Goal: Task Accomplishment & Management: Manage account settings

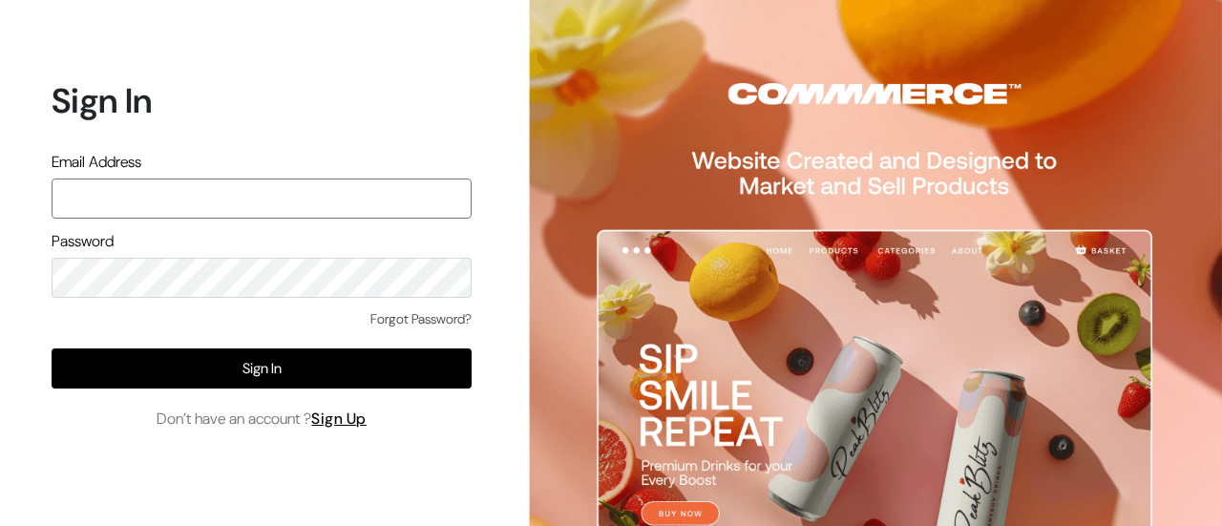
paste input "admin@shahbookhouse.com"
type input "admin@shahbookhouse.com"
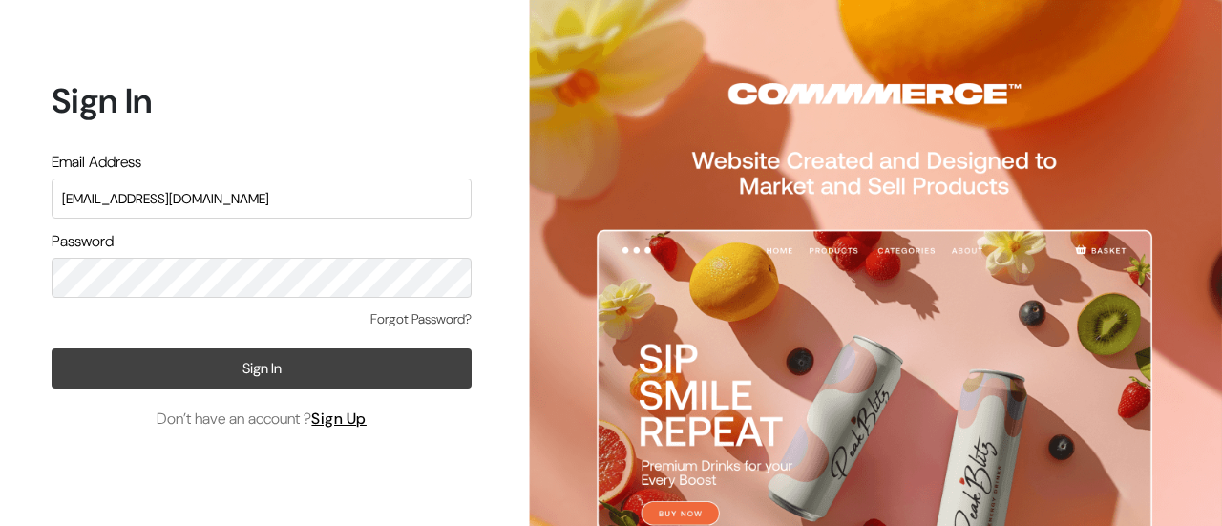
click at [317, 360] on button "Sign In" at bounding box center [262, 368] width 420 height 40
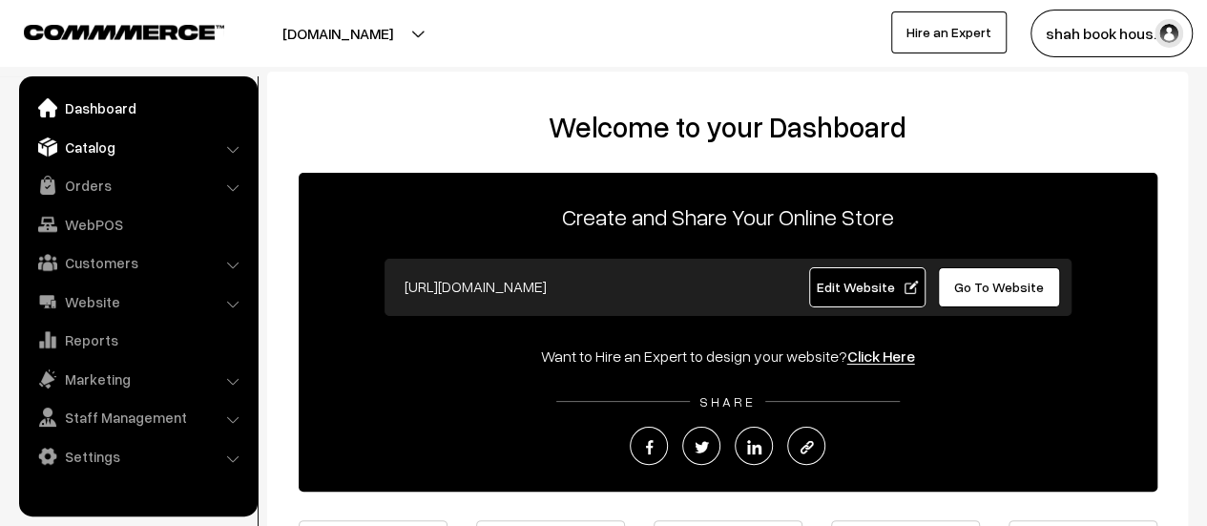
click at [136, 146] on link "Catalog" at bounding box center [137, 147] width 227 height 34
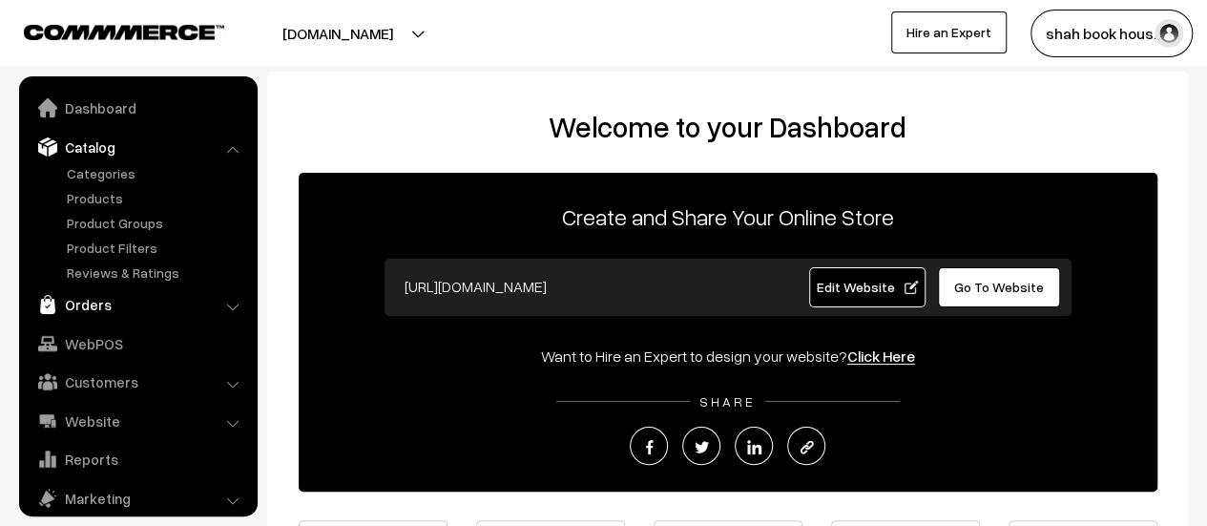
click at [96, 307] on link "Orders" at bounding box center [137, 304] width 227 height 34
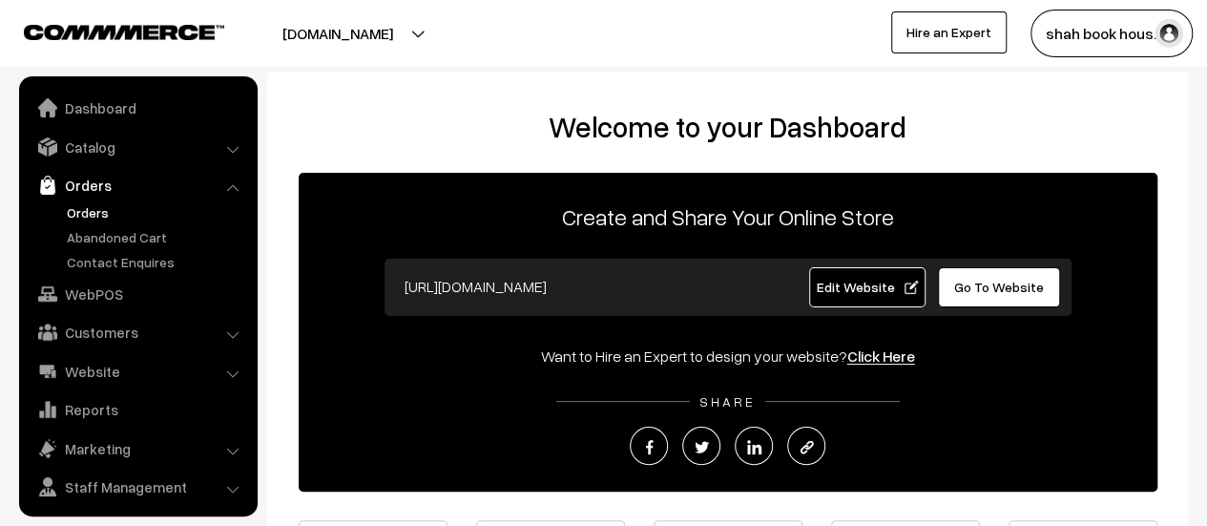
click at [87, 220] on link "Orders" at bounding box center [156, 212] width 189 height 20
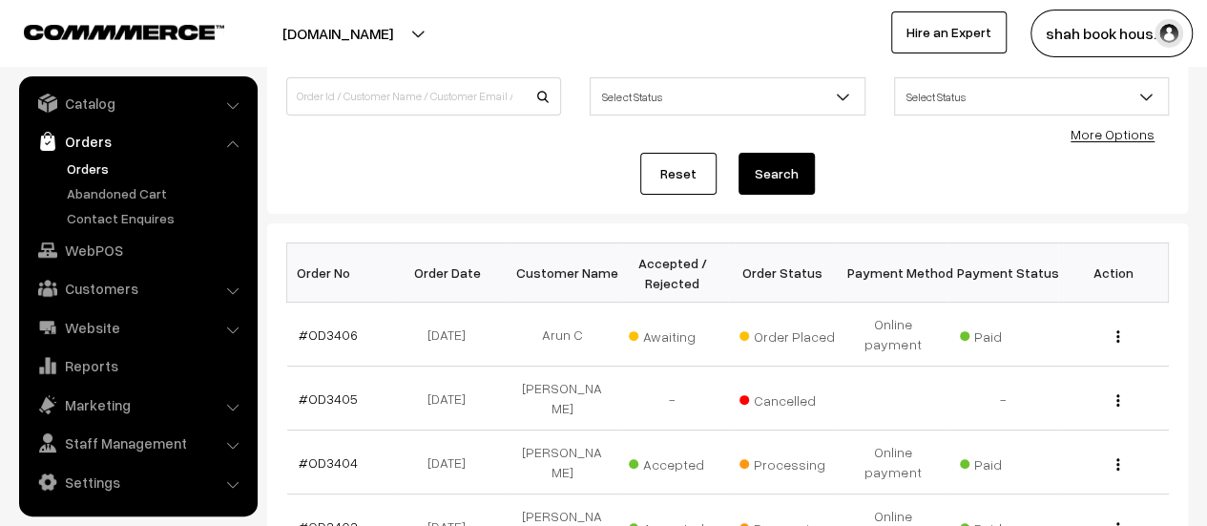
scroll to position [782, 0]
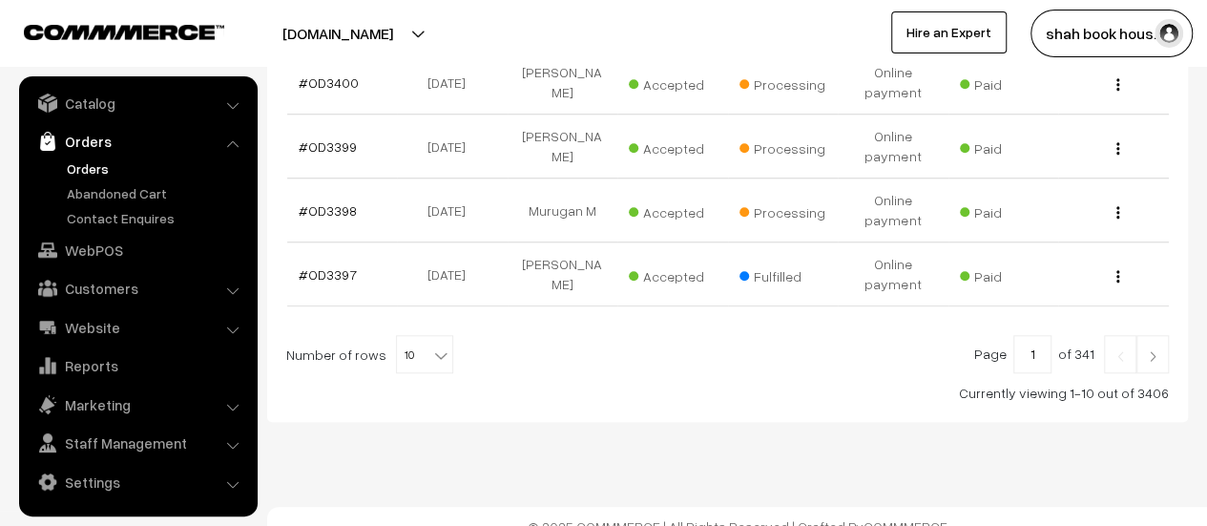
click at [415, 340] on span "10" at bounding box center [424, 355] width 55 height 38
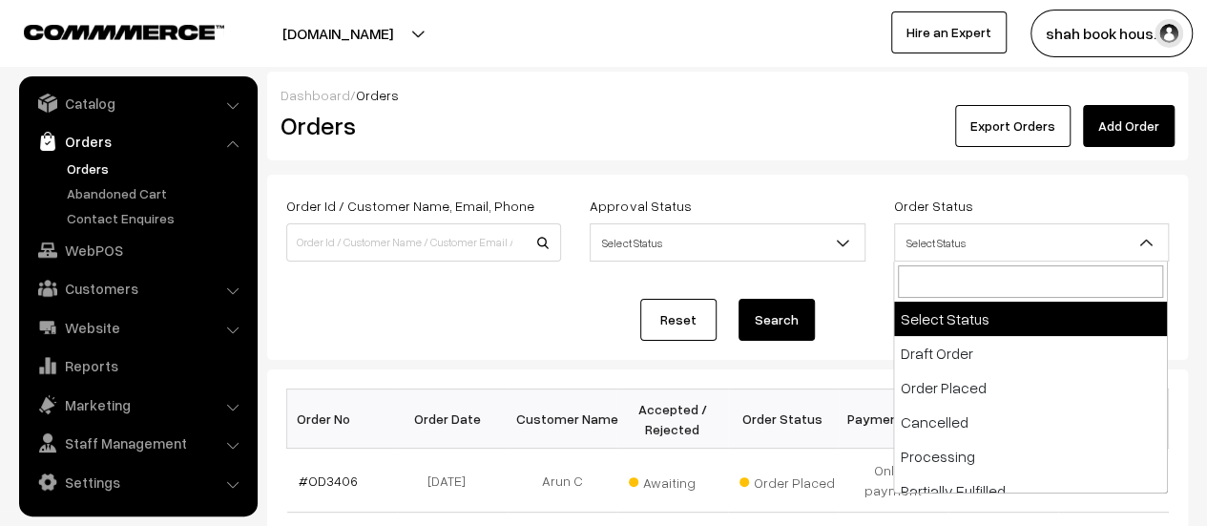
scroll to position [18, 0]
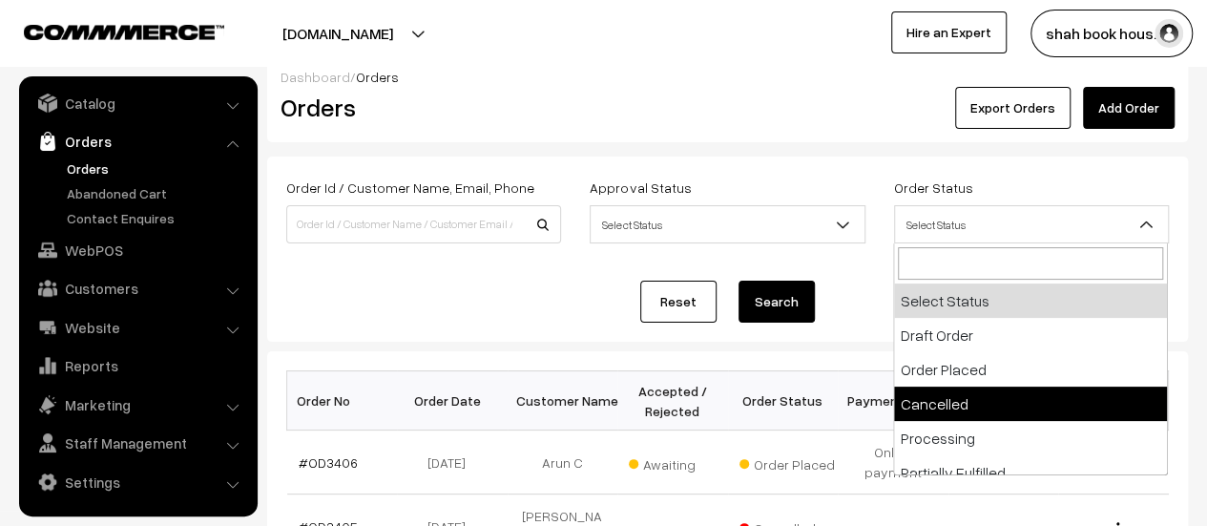
select select "4"
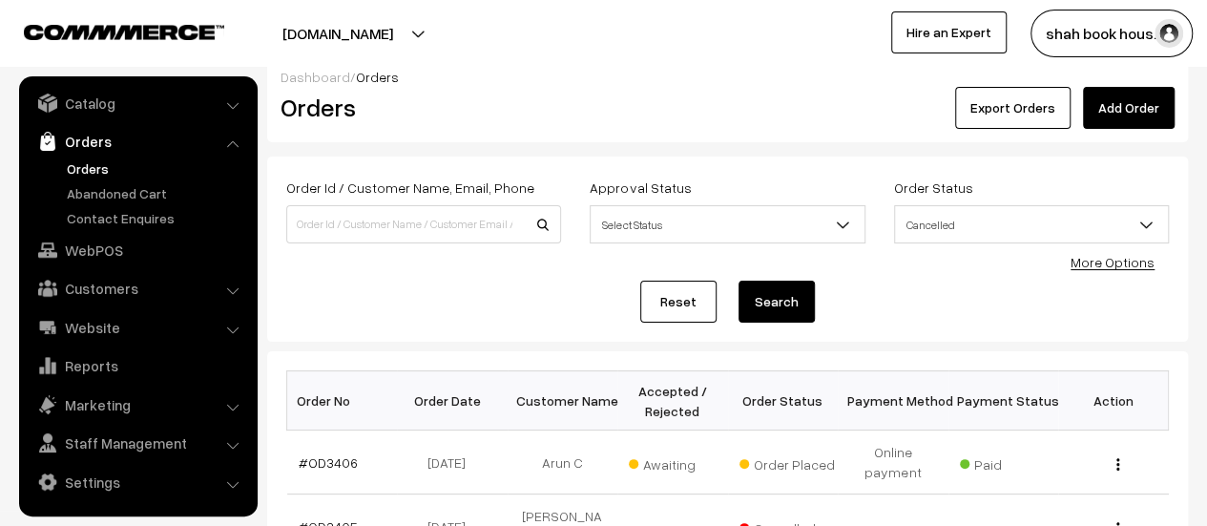
click at [788, 305] on button "Search" at bounding box center [777, 302] width 76 height 42
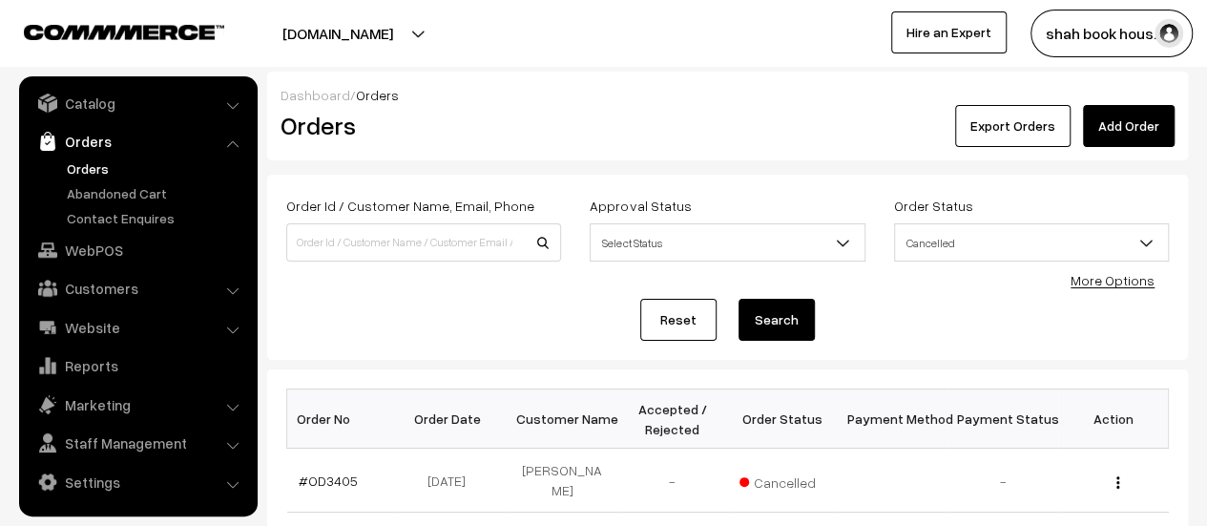
click at [1120, 255] on span "Cancelled" at bounding box center [1031, 242] width 273 height 33
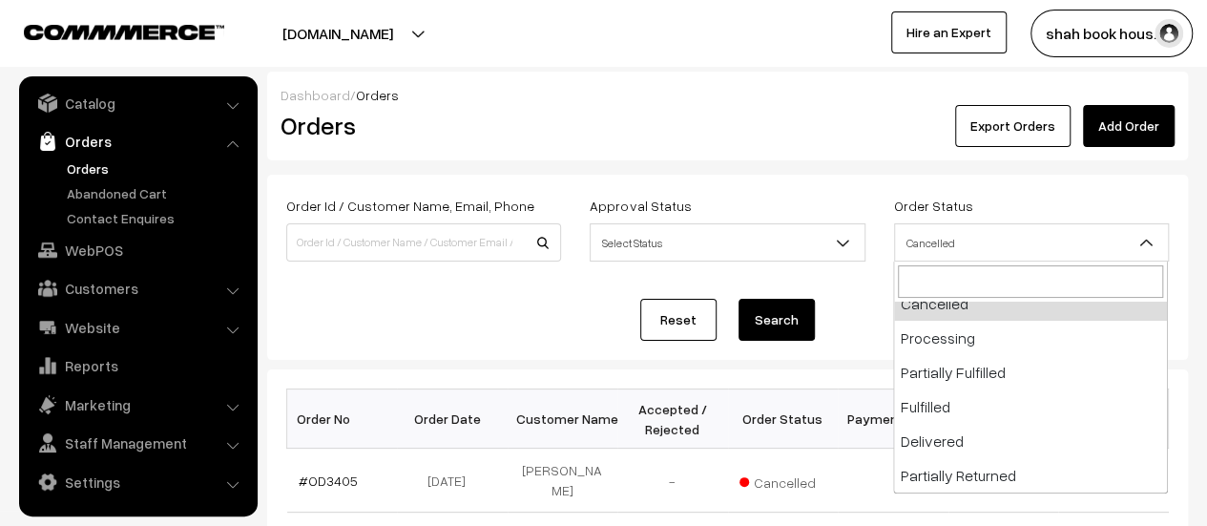
scroll to position [153, 0]
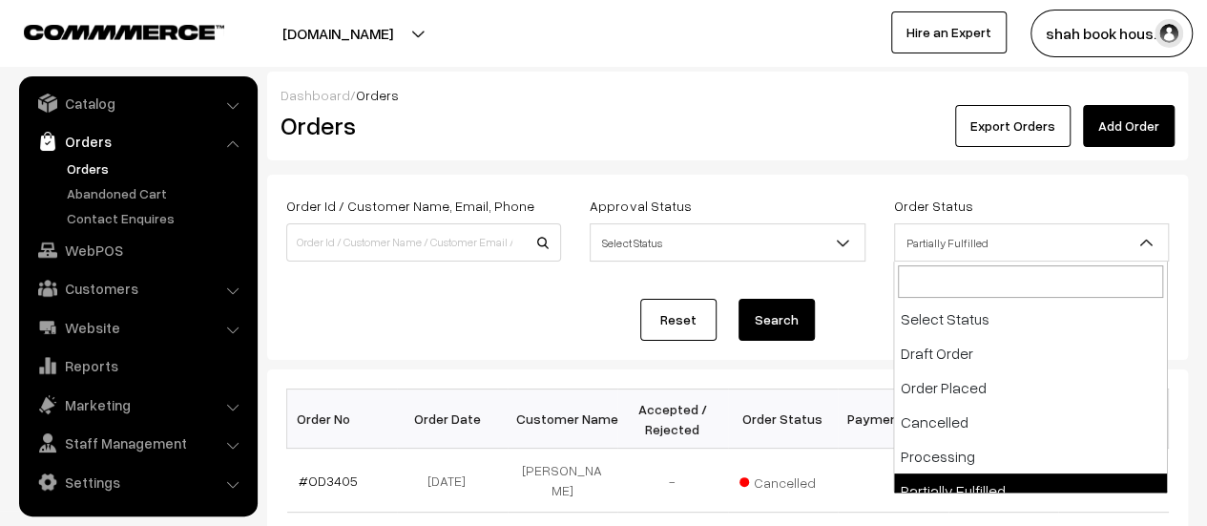
click at [1149, 240] on b at bounding box center [1147, 242] width 19 height 19
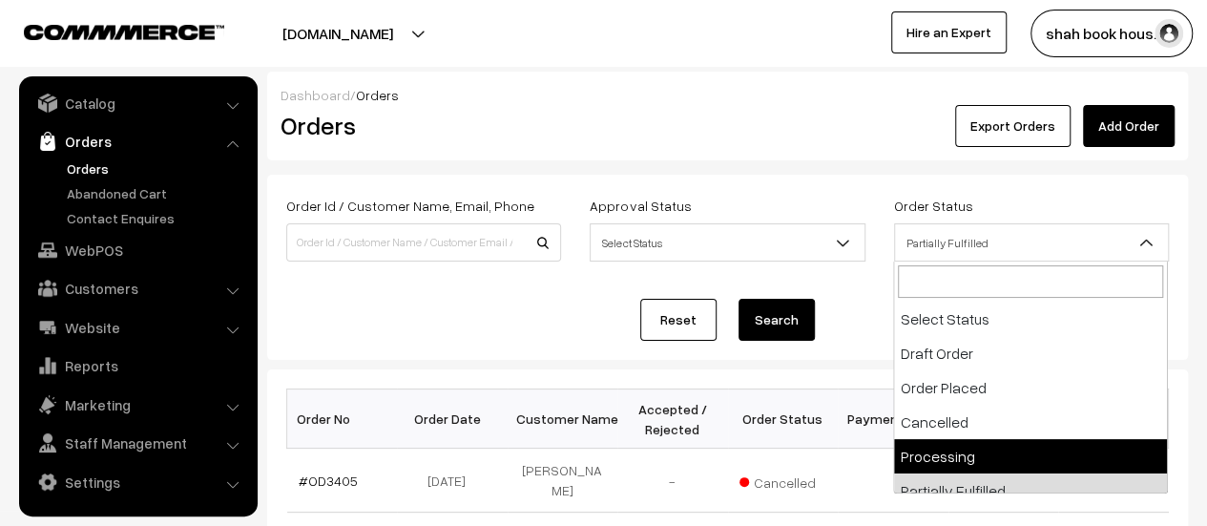
select select "5"
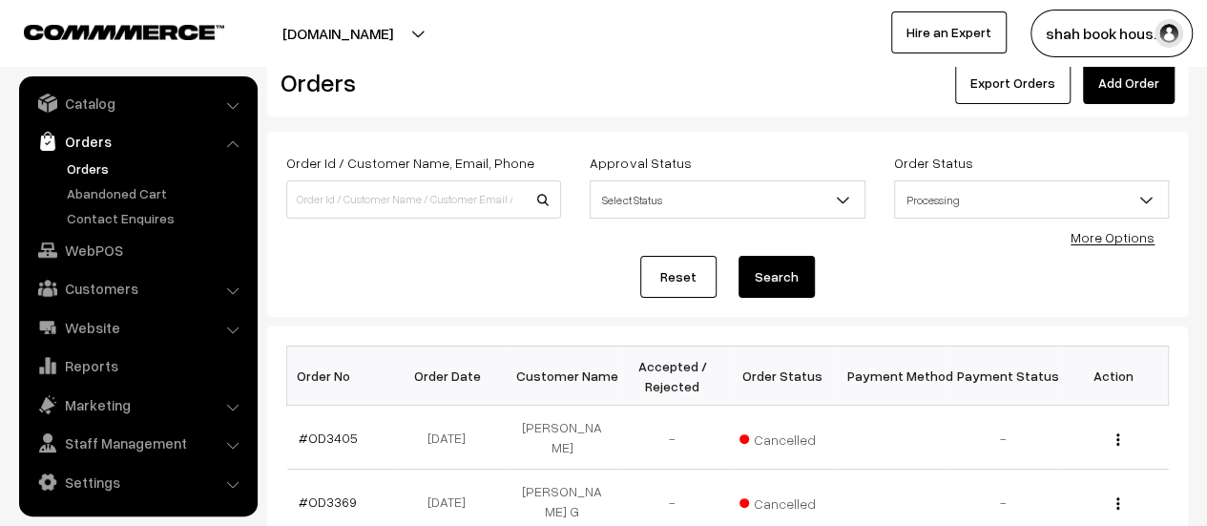
scroll to position [0, 0]
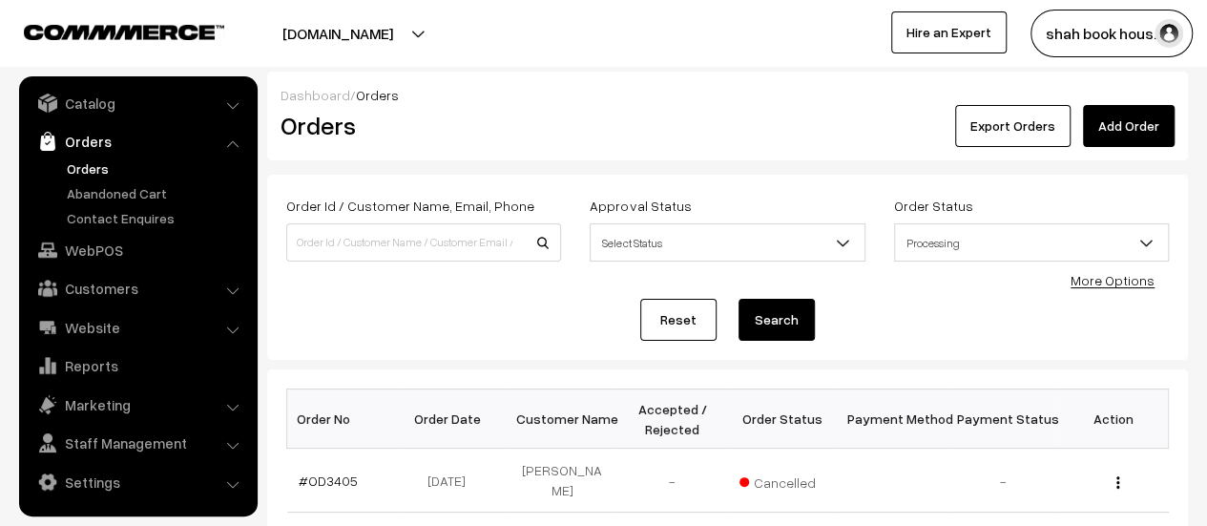
click at [777, 322] on button "Search" at bounding box center [777, 320] width 76 height 42
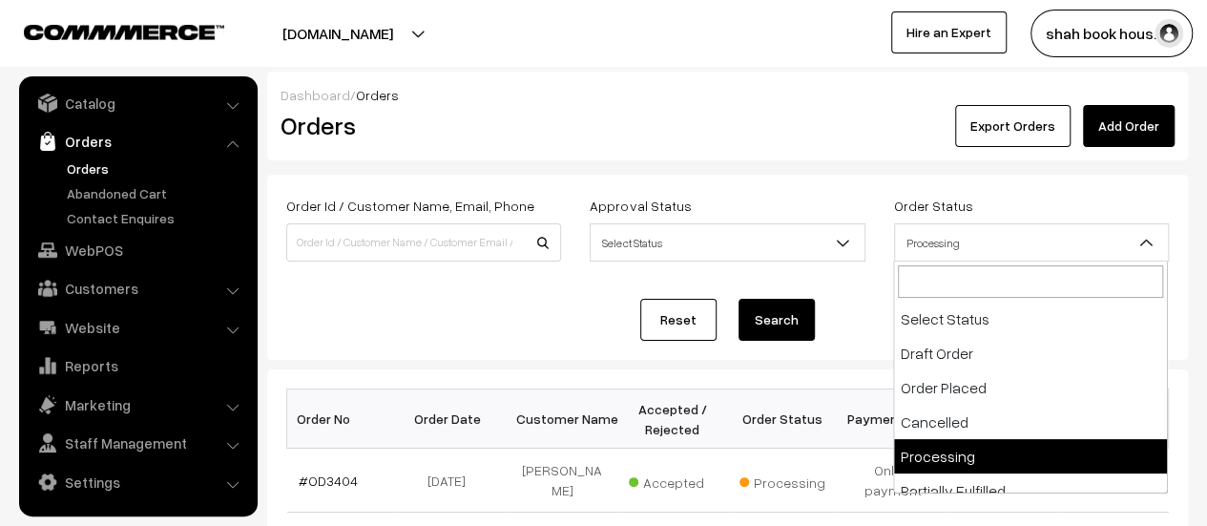
click at [1127, 252] on span "Processing" at bounding box center [1031, 242] width 273 height 33
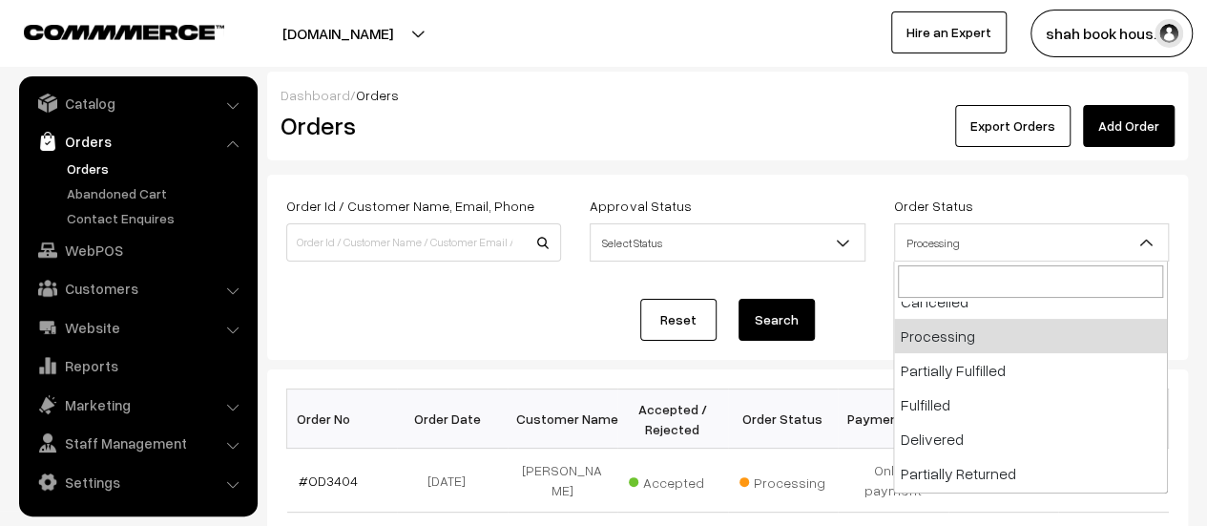
scroll to position [153, 0]
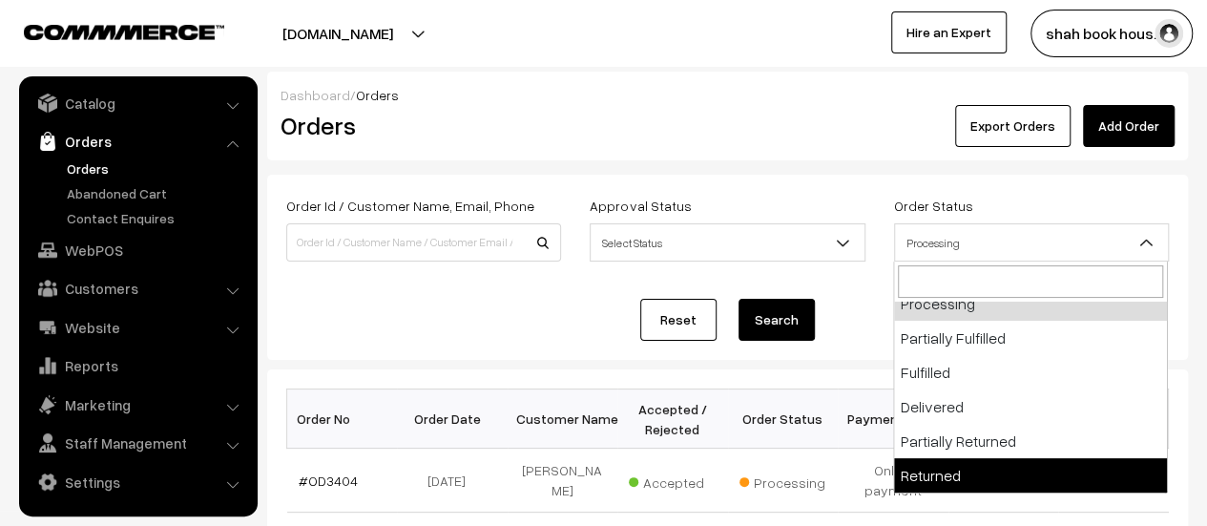
select select "10"
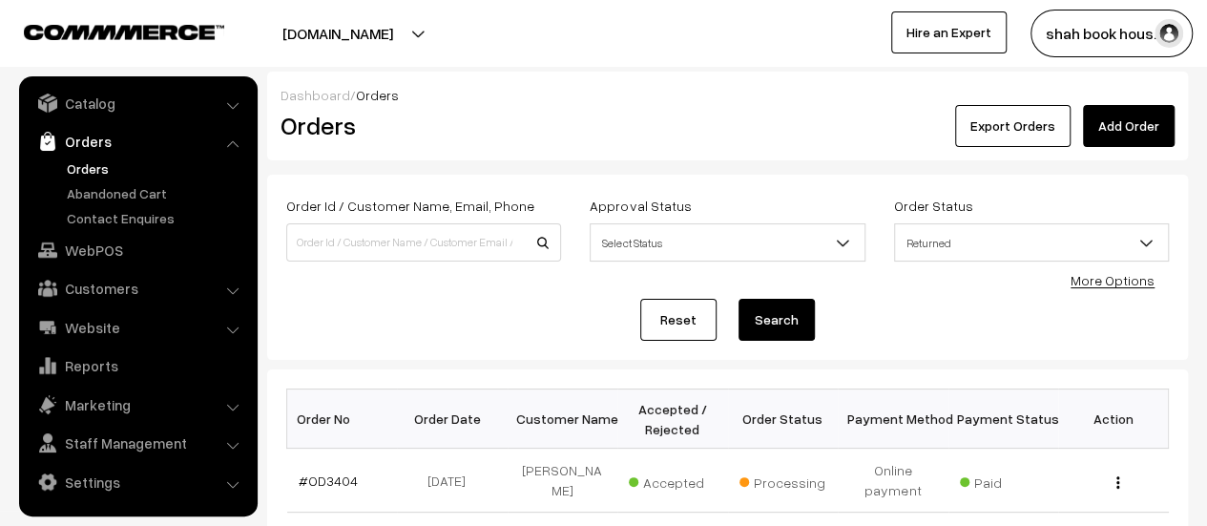
click at [789, 328] on button "Search" at bounding box center [777, 320] width 76 height 42
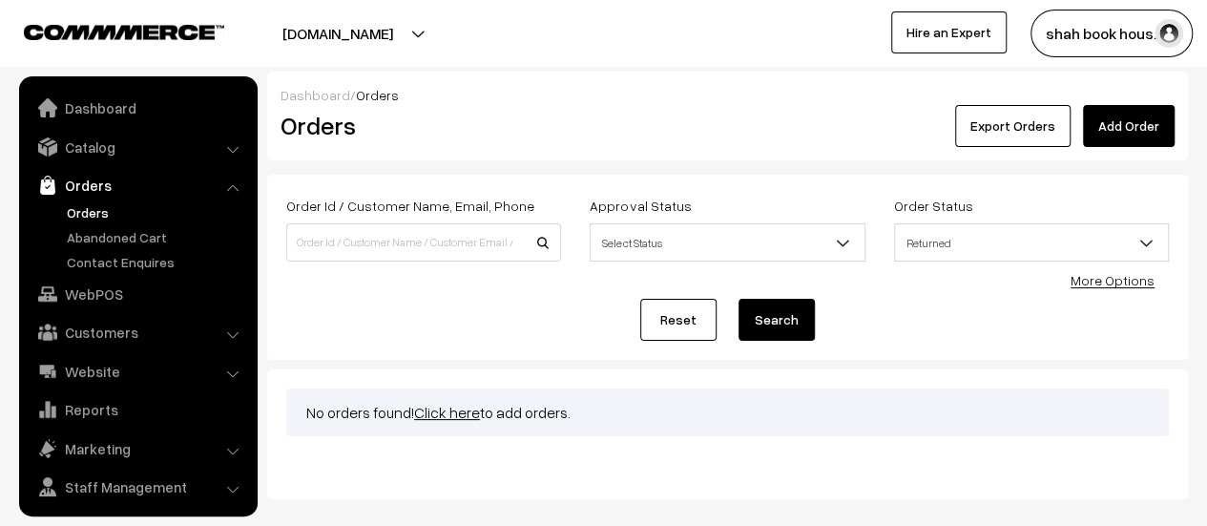
scroll to position [44, 0]
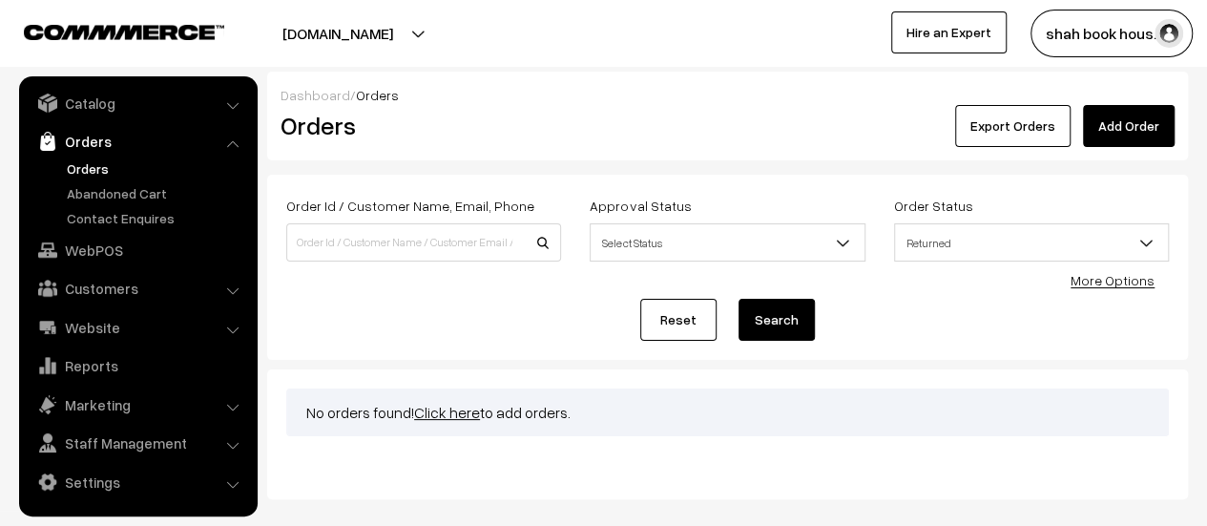
click at [1126, 232] on span "Returned" at bounding box center [1031, 242] width 273 height 33
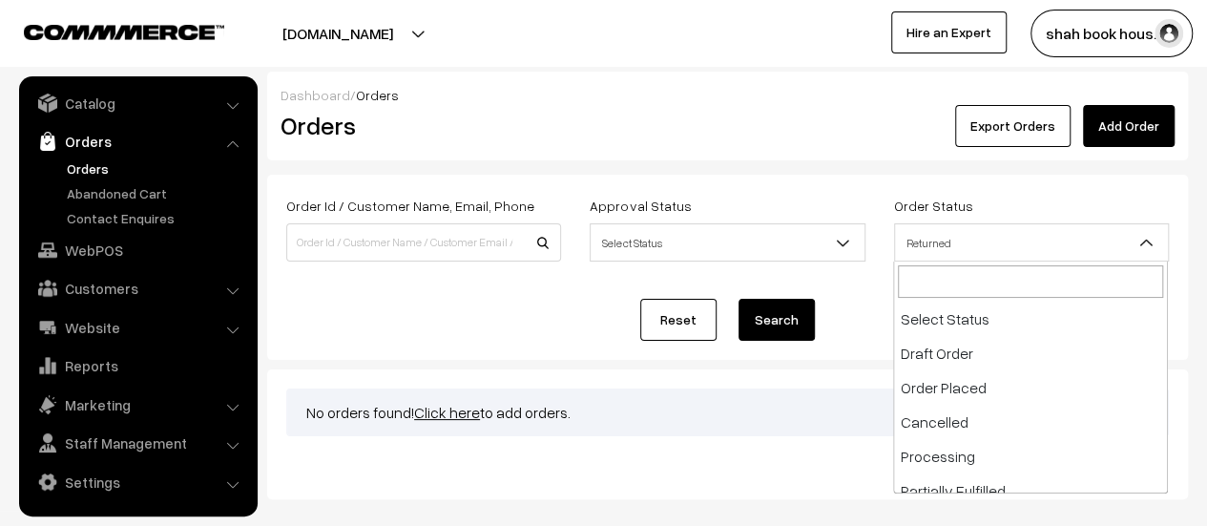
scroll to position [153, 0]
click at [1063, 234] on span "Partially Returned" at bounding box center [1031, 242] width 273 height 33
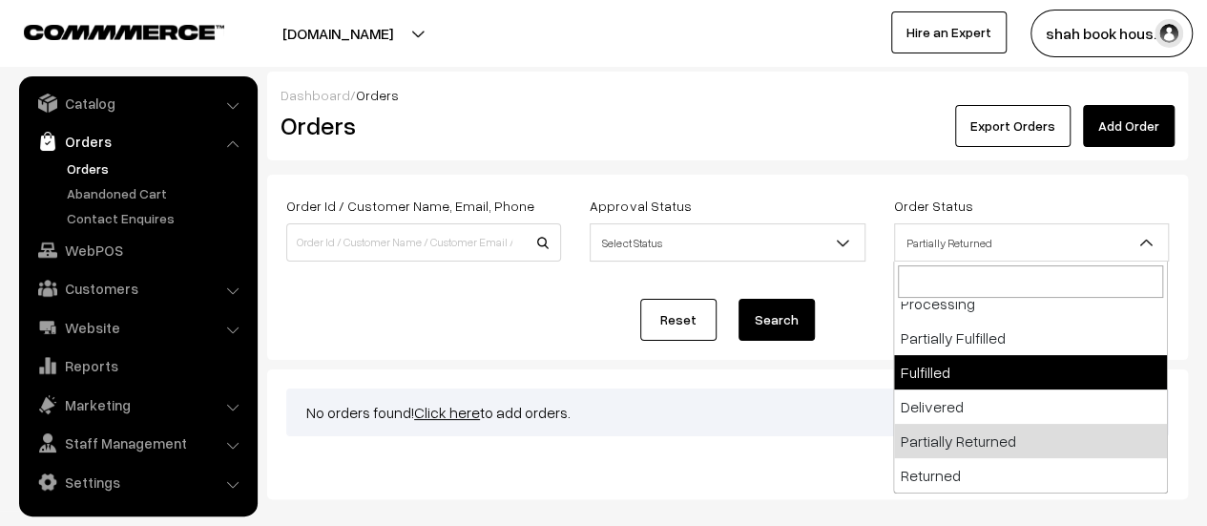
select select "7"
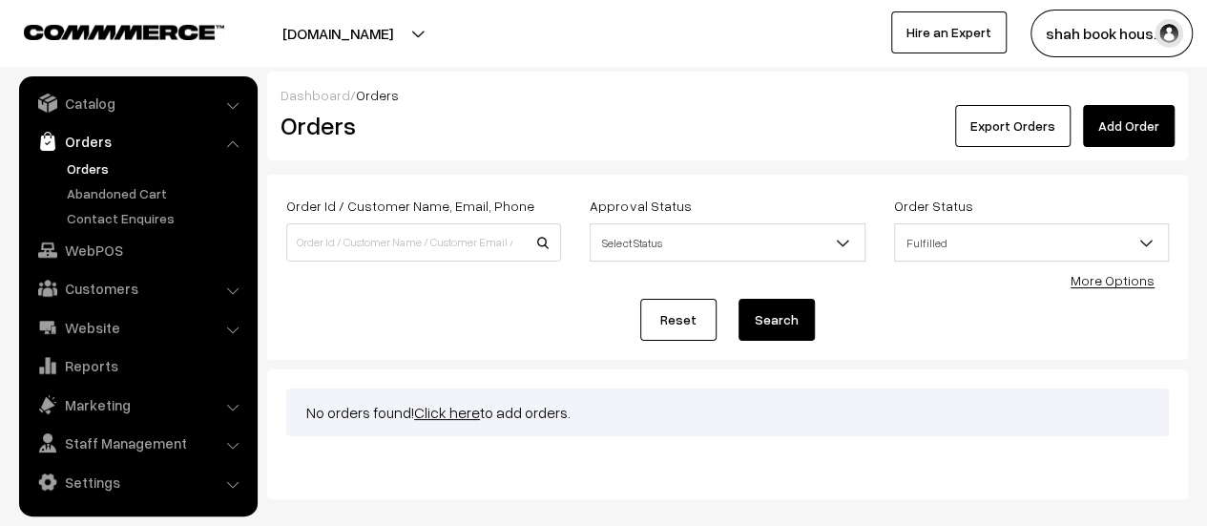
click at [798, 325] on button "Search" at bounding box center [777, 320] width 76 height 42
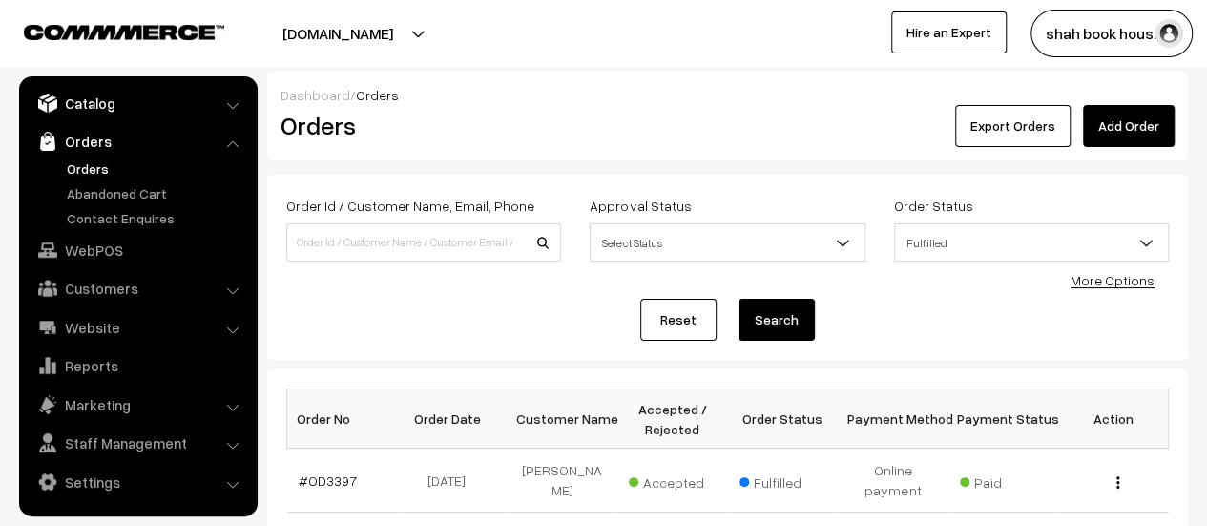
click at [88, 115] on link "Catalog" at bounding box center [137, 103] width 227 height 34
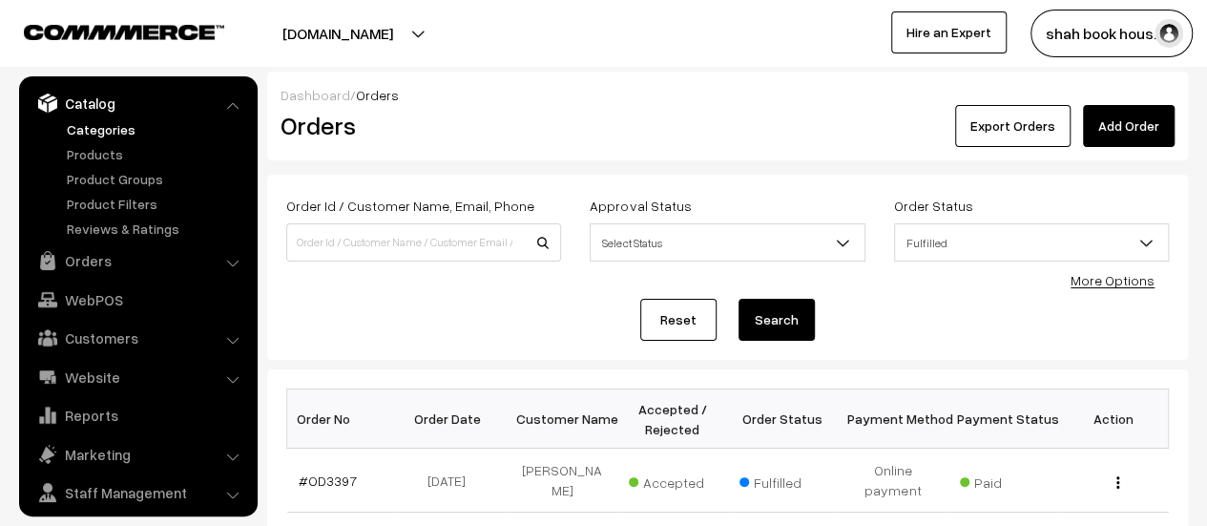
click at [89, 132] on link "Categories" at bounding box center [156, 129] width 189 height 20
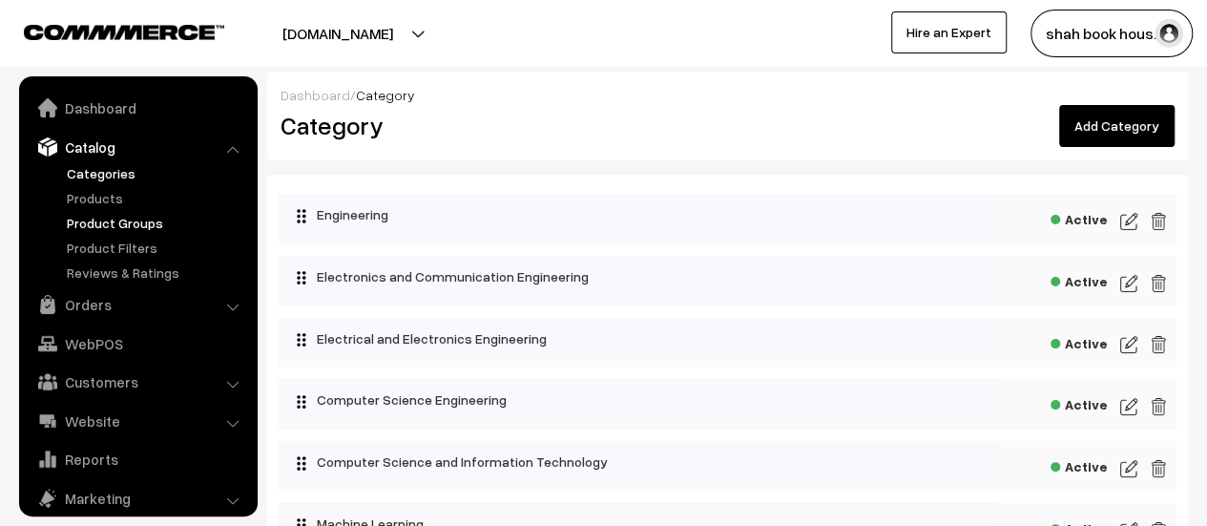
scroll to position [52, 0]
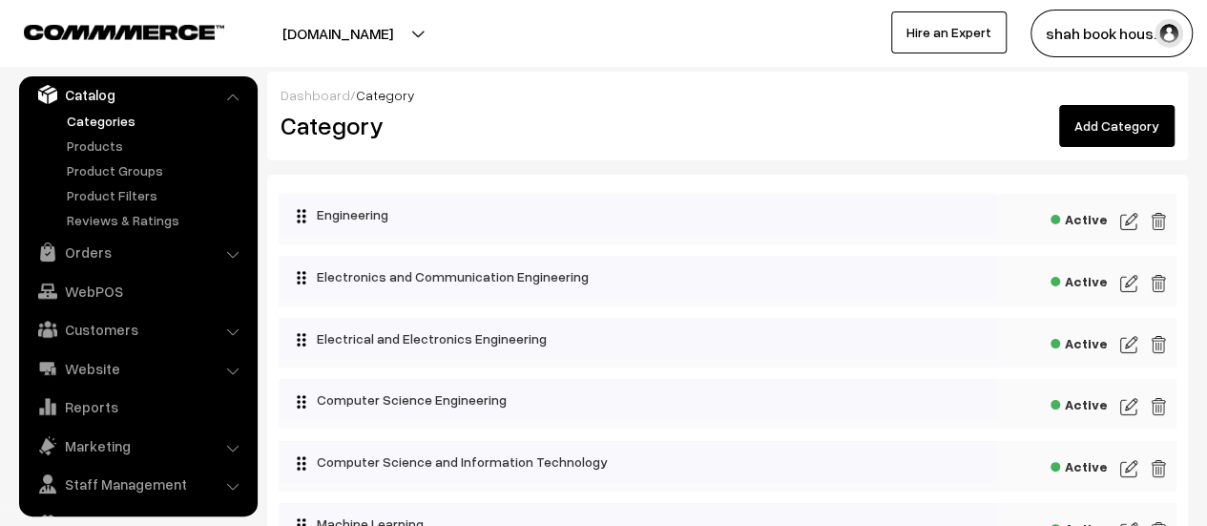
click at [236, 328] on li "Customers Customers" at bounding box center [138, 329] width 229 height 34
click at [89, 333] on link "Customers" at bounding box center [137, 329] width 227 height 34
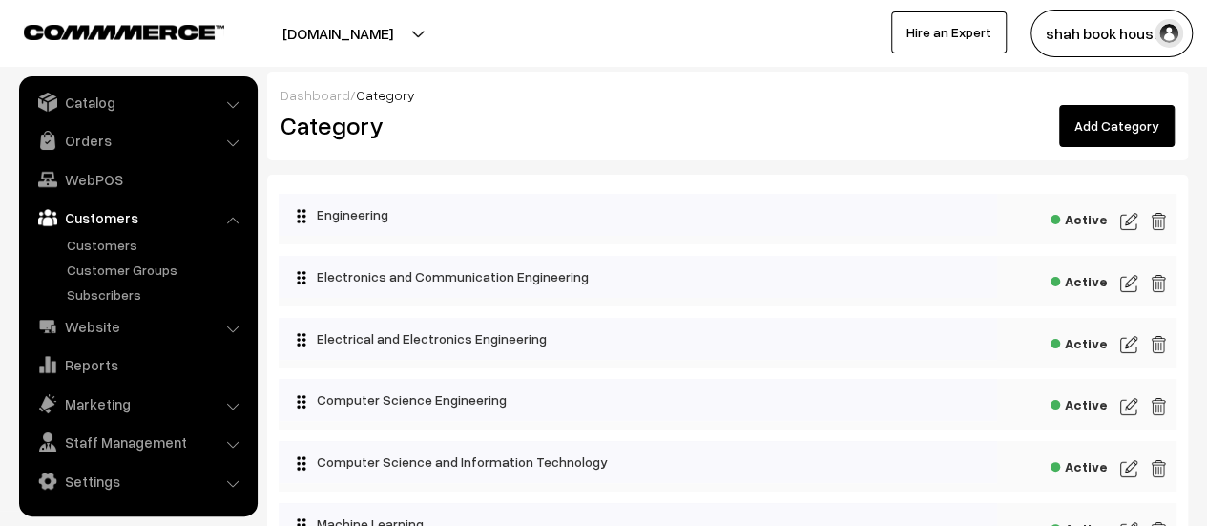
scroll to position [44, 0]
click at [94, 246] on link "Customers" at bounding box center [156, 246] width 189 height 20
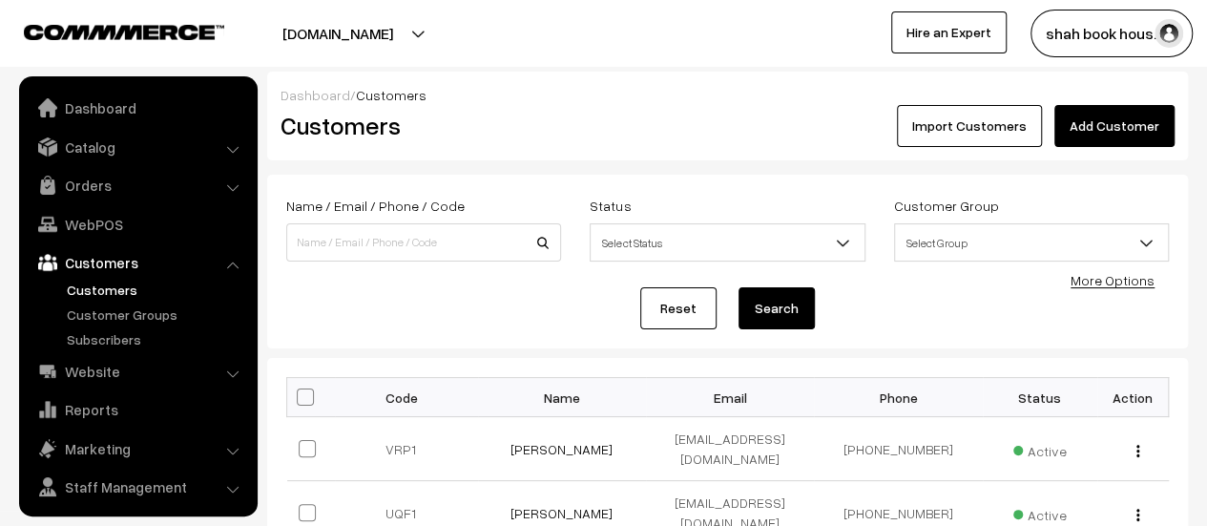
scroll to position [44, 0]
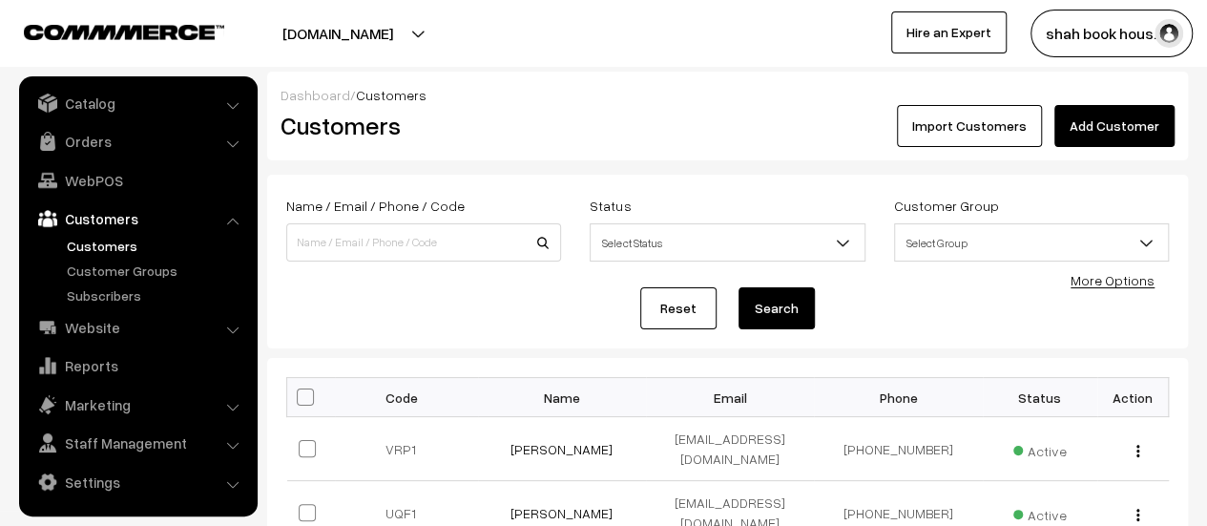
click at [410, 280] on div "Name / Email / Phone / Code Status Select Status Active Inactive Blocked Select…" at bounding box center [727, 262] width 883 height 136
click at [120, 148] on link "Orders" at bounding box center [137, 141] width 227 height 34
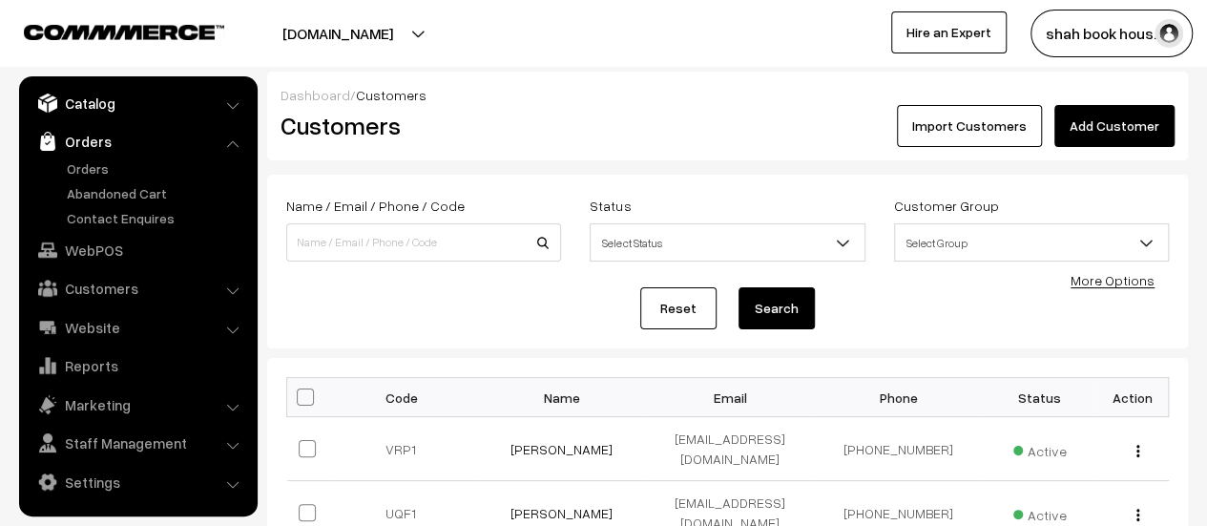
click at [119, 110] on link "Catalog" at bounding box center [137, 103] width 227 height 34
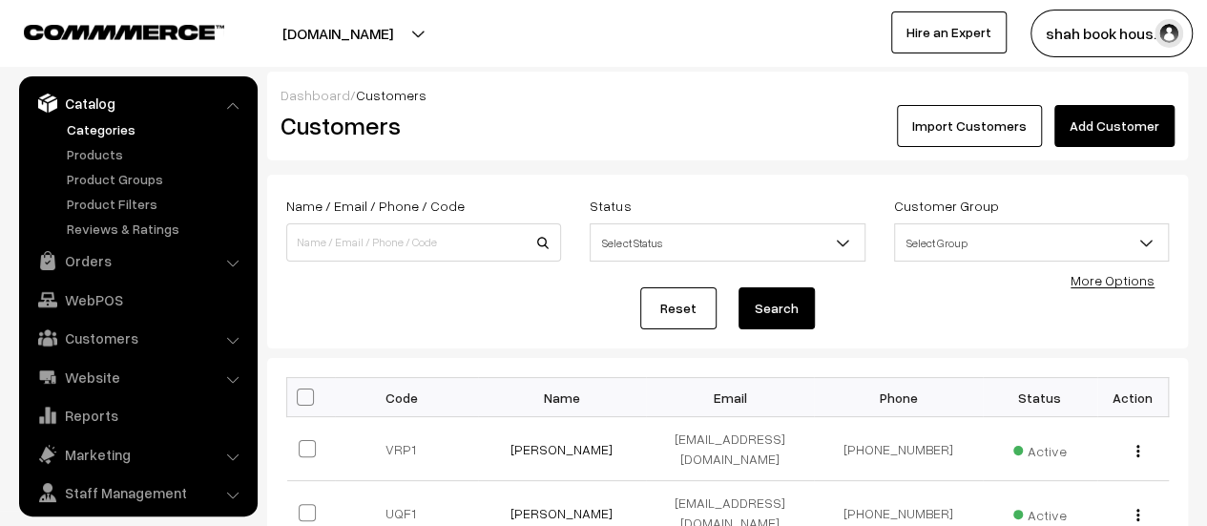
click at [95, 131] on link "Categories" at bounding box center [156, 129] width 189 height 20
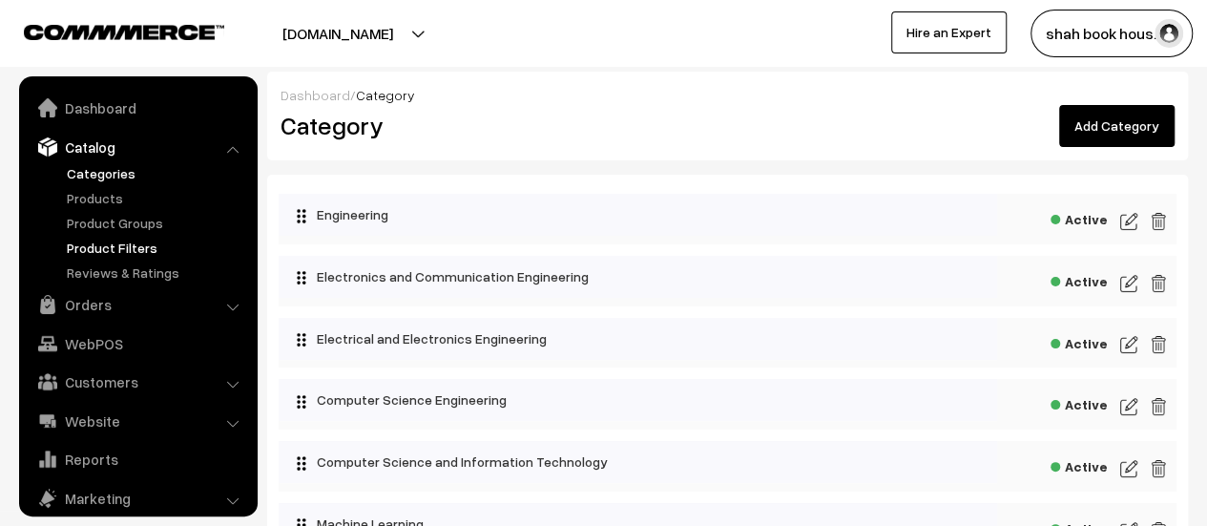
scroll to position [52, 0]
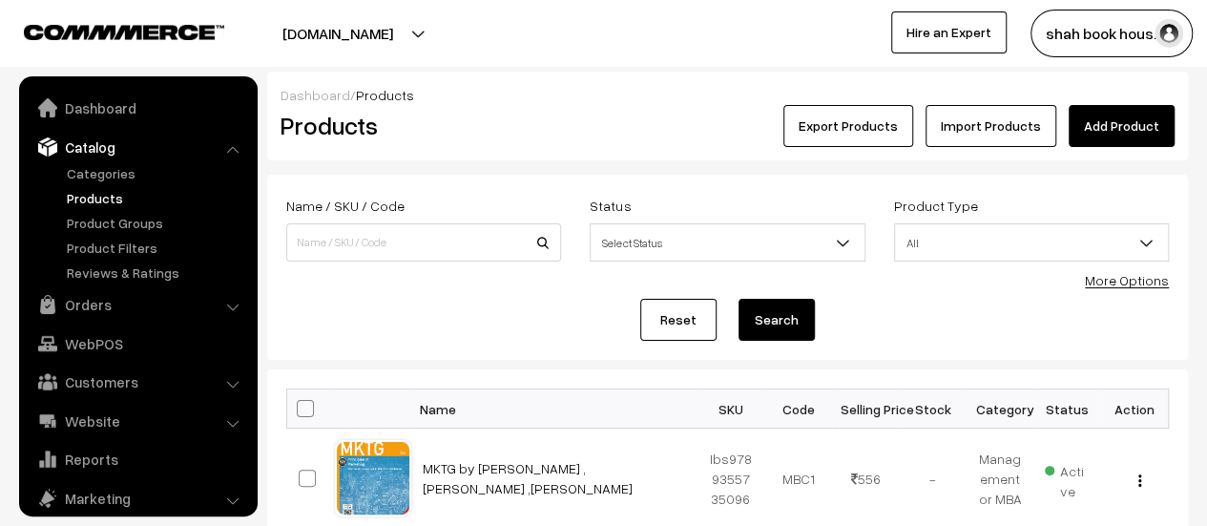
scroll to position [52, 0]
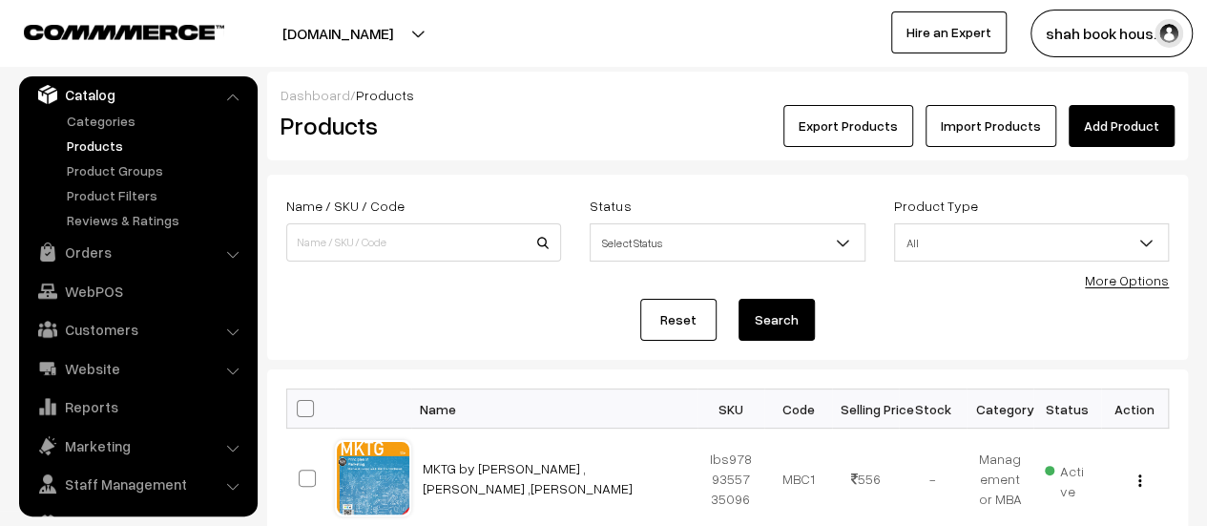
click at [441, 327] on div "Reset Search" at bounding box center [727, 320] width 883 height 42
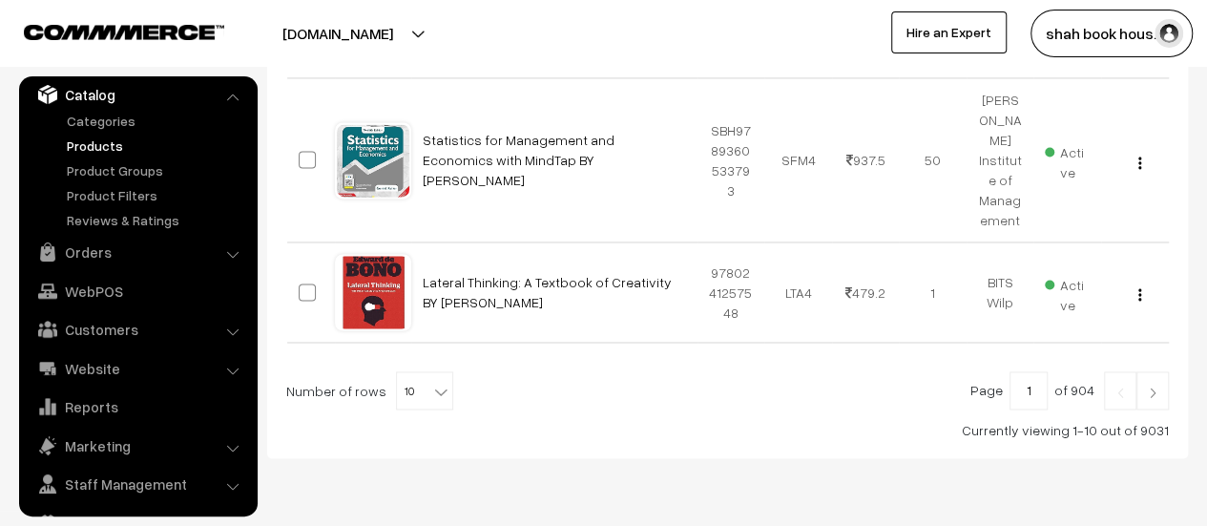
scroll to position [1422, 0]
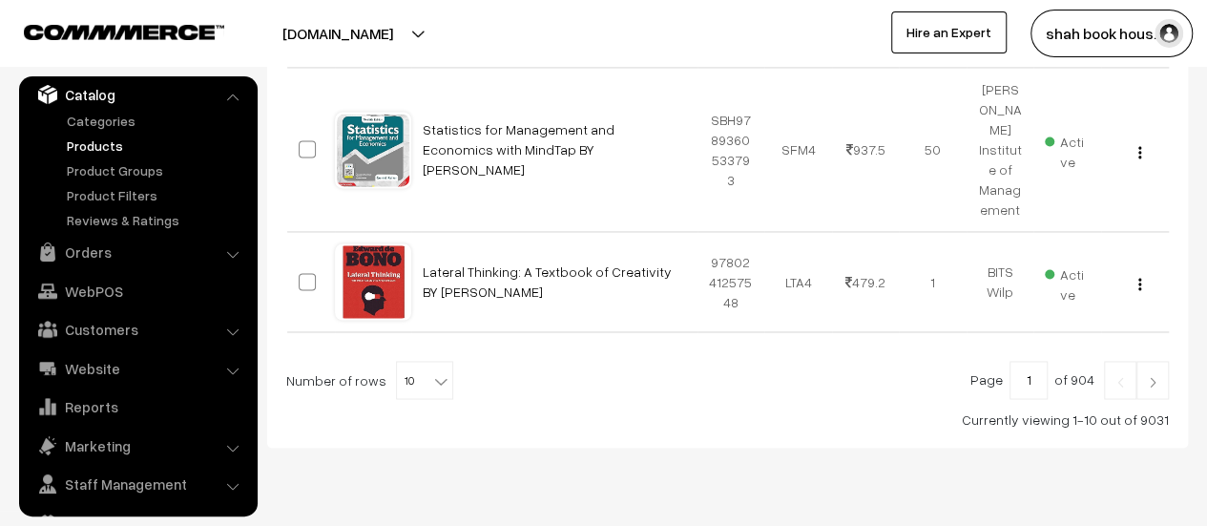
click at [1149, 376] on img at bounding box center [1152, 381] width 17 height 11
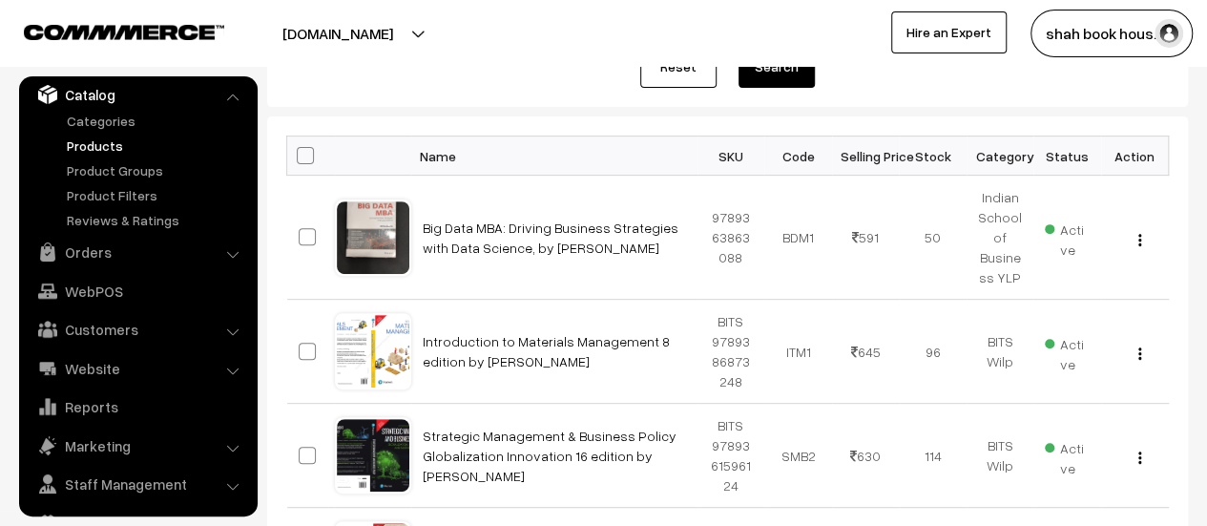
scroll to position [1186, 0]
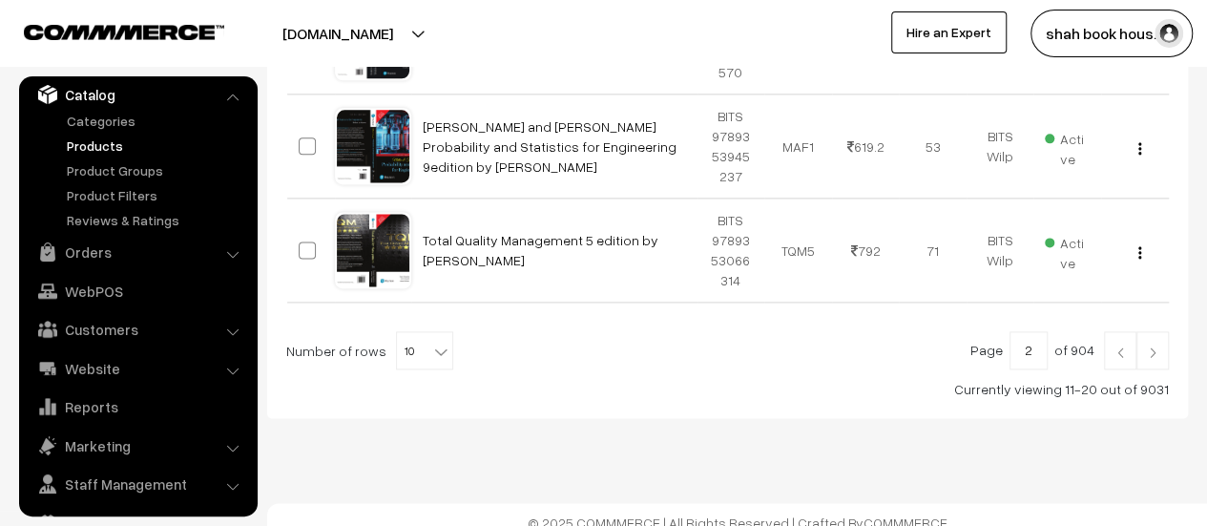
click at [1153, 346] on img at bounding box center [1152, 351] width 17 height 11
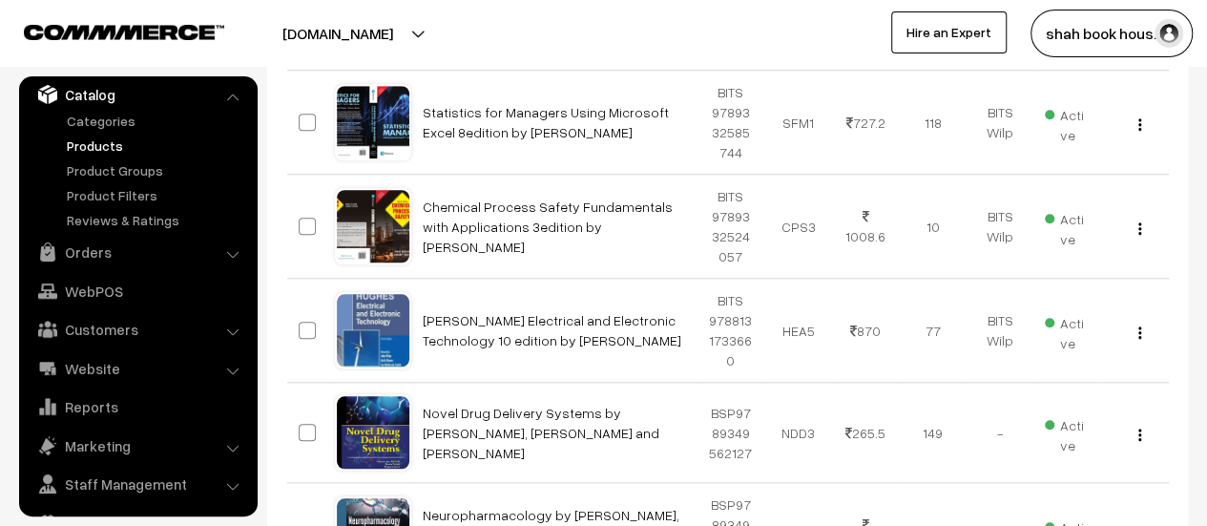
scroll to position [772, 0]
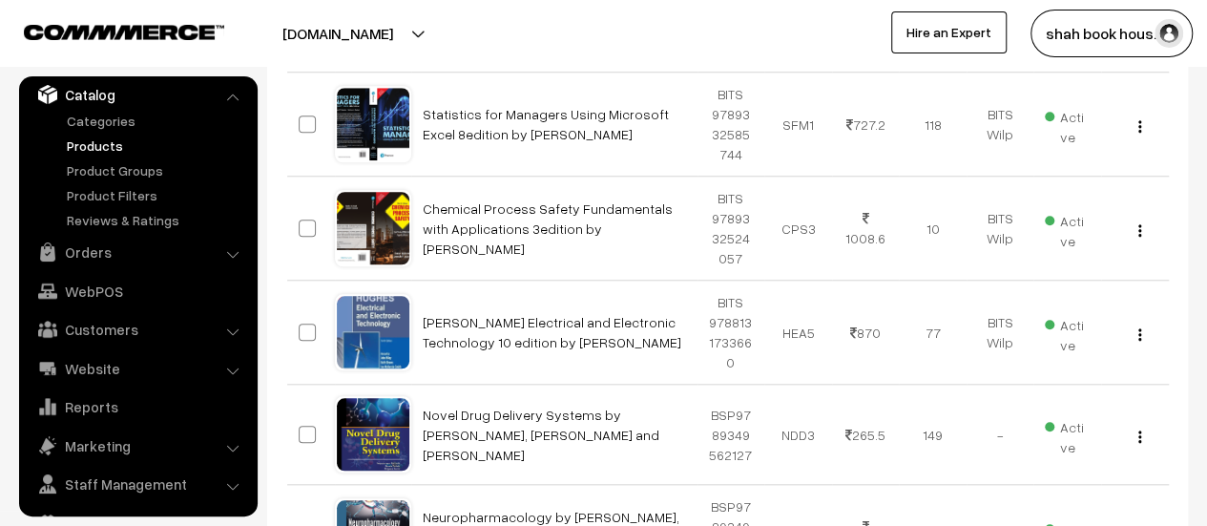
drag, startPoint x: 1216, startPoint y: 94, endPoint x: 1220, endPoint y: 319, distance: 225.3
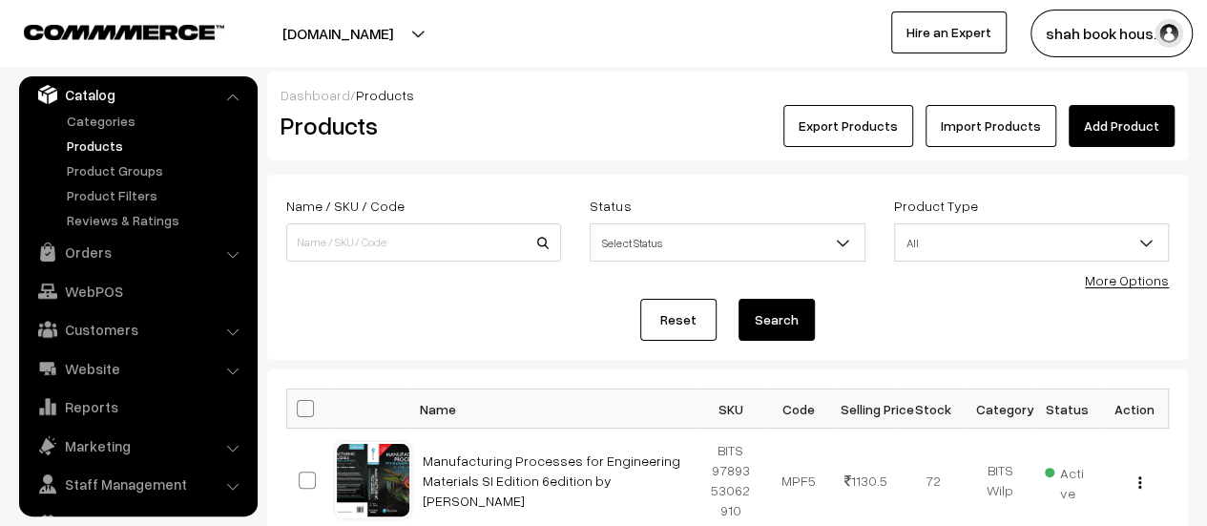
click at [1122, 119] on link "Add Product" at bounding box center [1122, 126] width 106 height 42
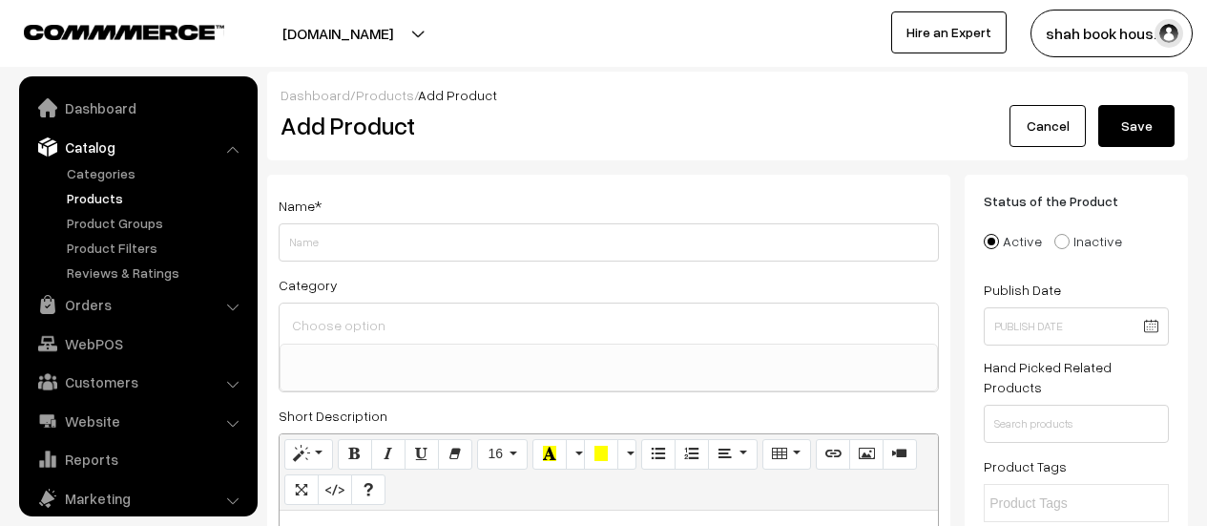
select select
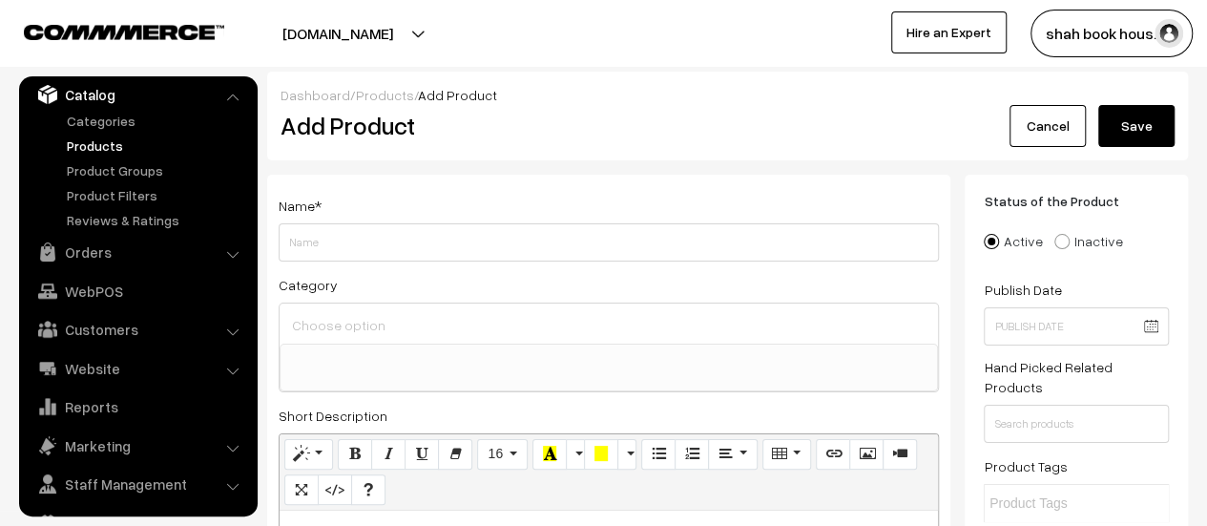
click at [1048, 127] on link "Cancel" at bounding box center [1048, 126] width 76 height 42
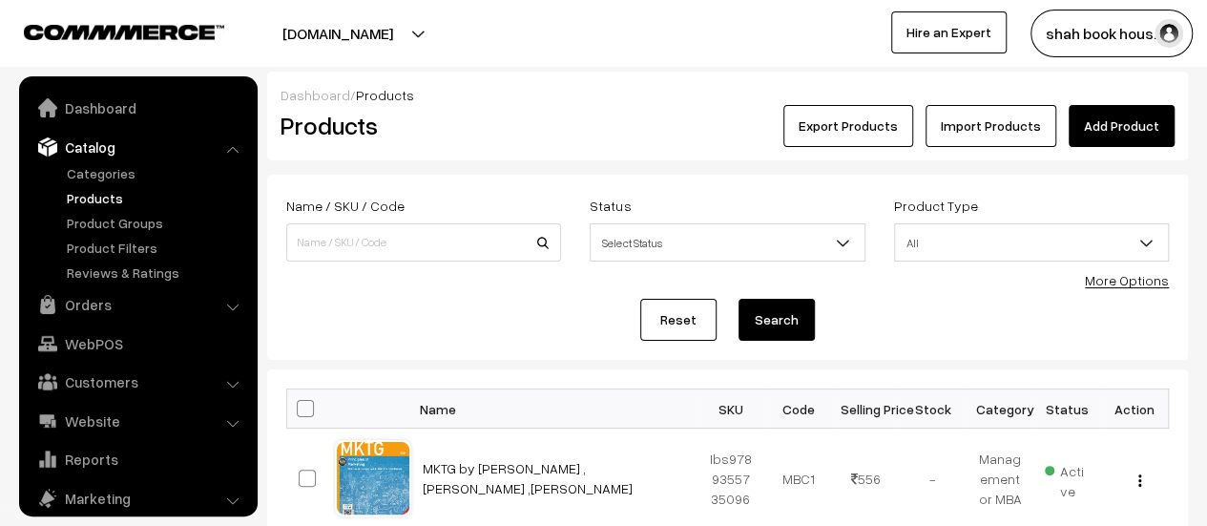
click at [1014, 131] on link "Import Products" at bounding box center [991, 126] width 131 height 42
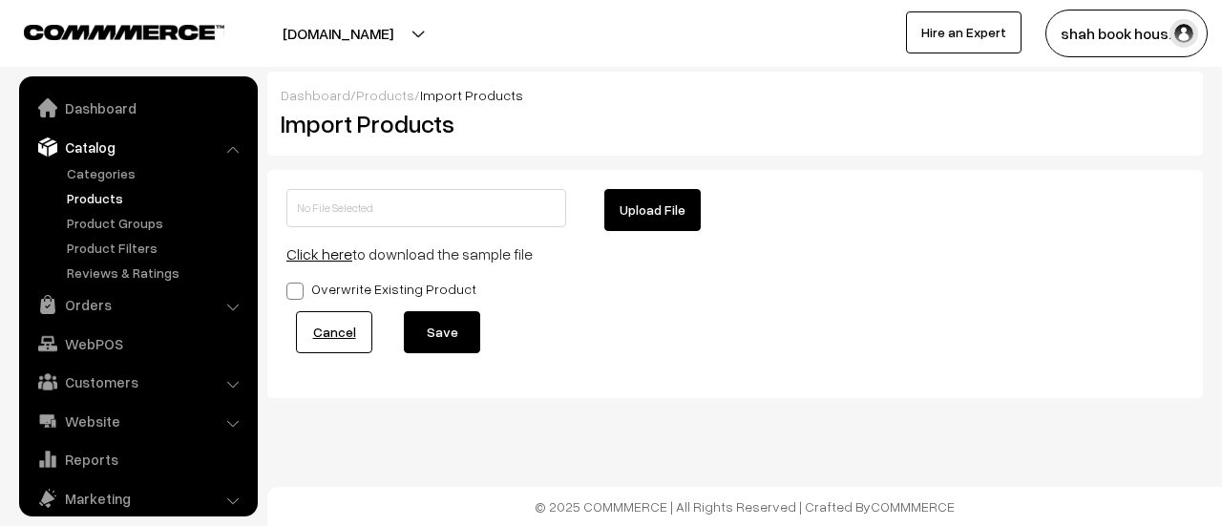
scroll to position [52, 0]
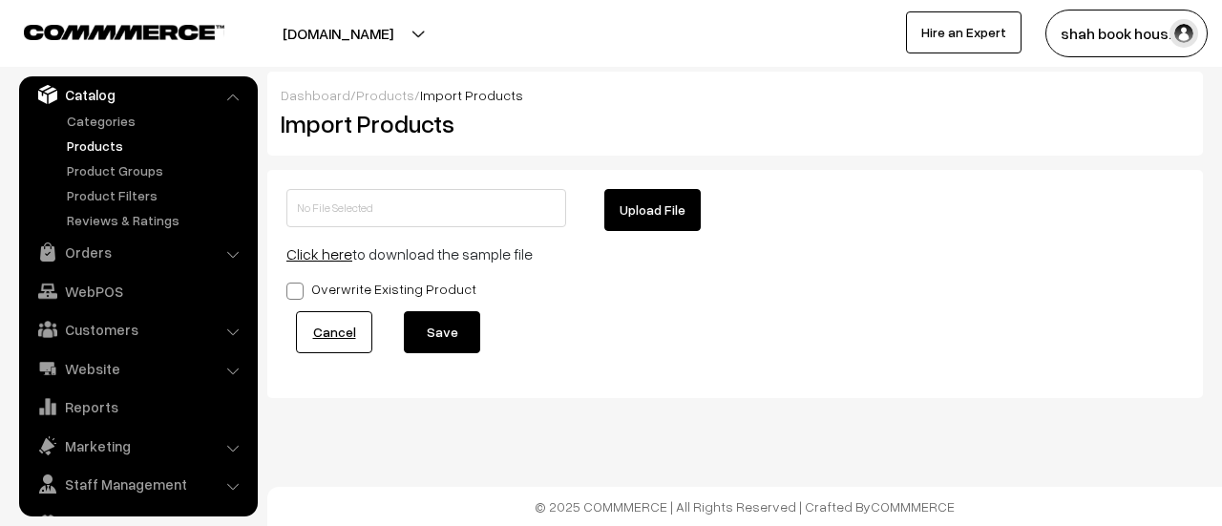
click at [660, 203] on button "Upload File" at bounding box center [652, 210] width 96 height 42
click at [343, 327] on link "Cancel" at bounding box center [334, 332] width 76 height 42
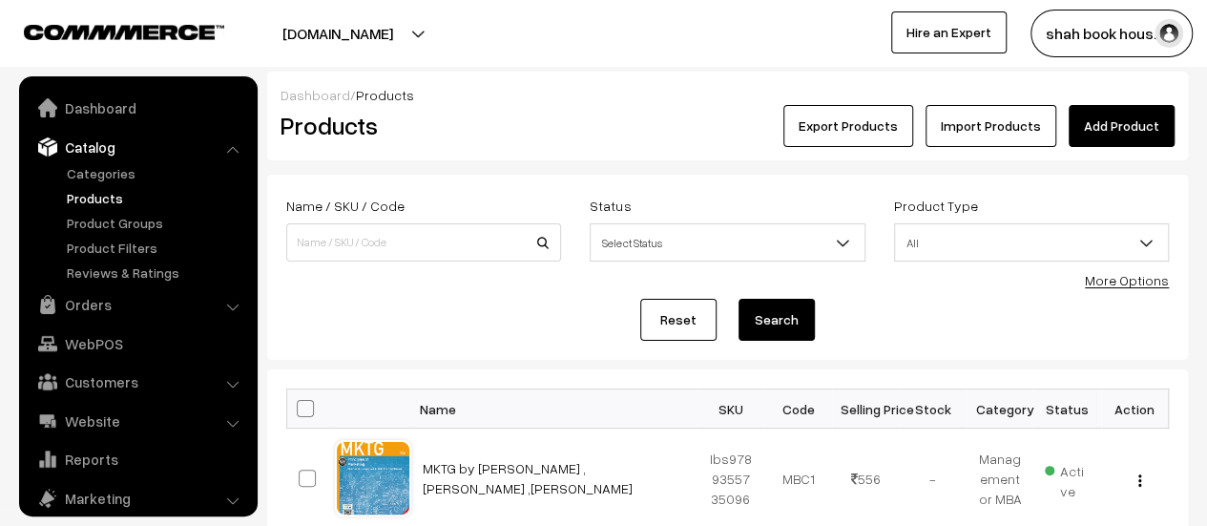
scroll to position [52, 0]
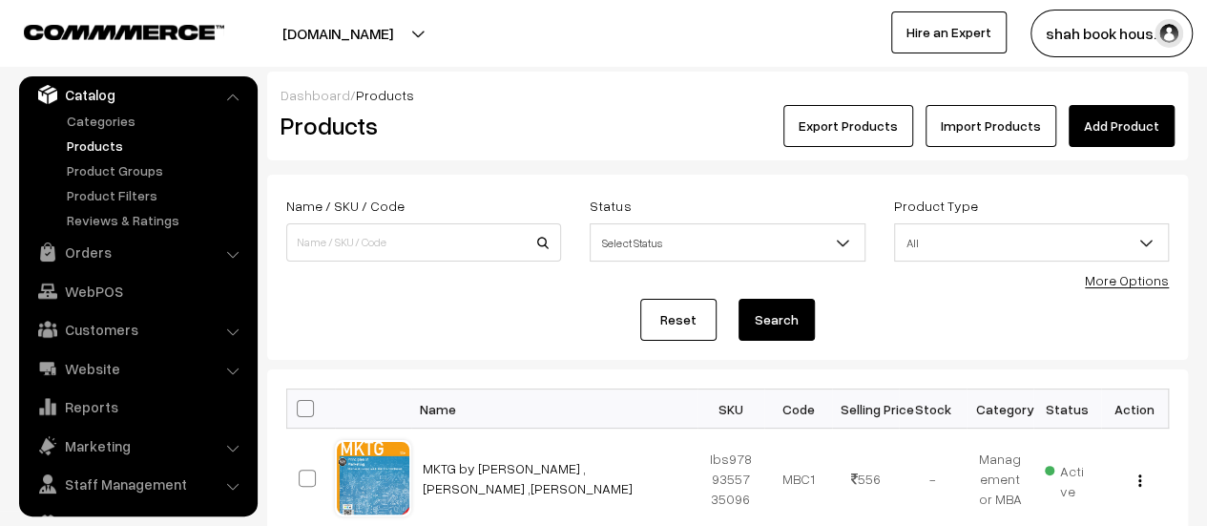
click at [1127, 41] on button "shah book hous…" at bounding box center [1112, 34] width 162 height 48
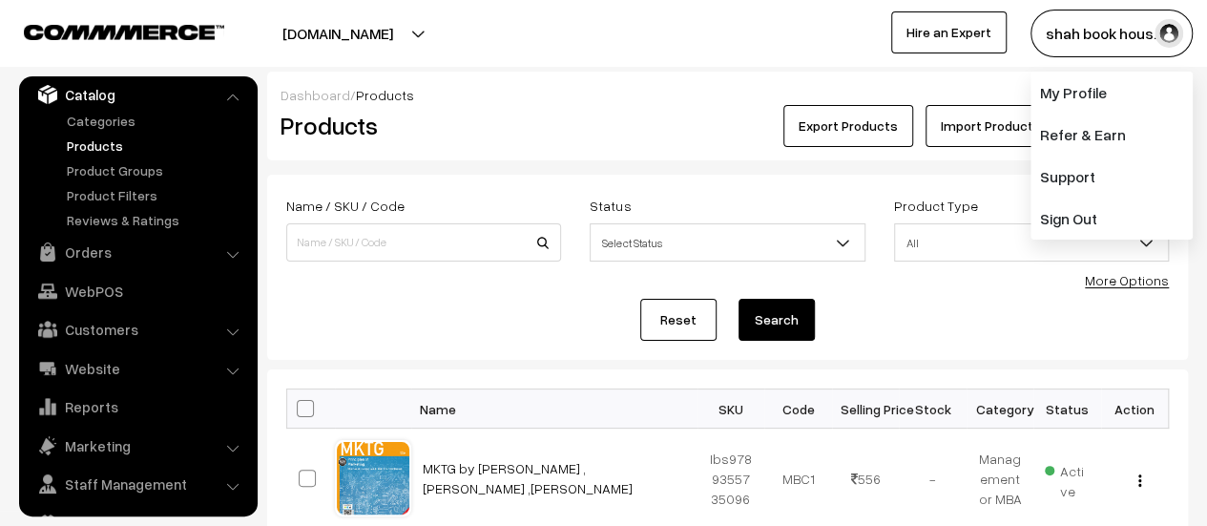
click at [704, 184] on form "Name / SKU / Code Status Select Status Active Inactive Select Status Product Ty…" at bounding box center [727, 267] width 921 height 185
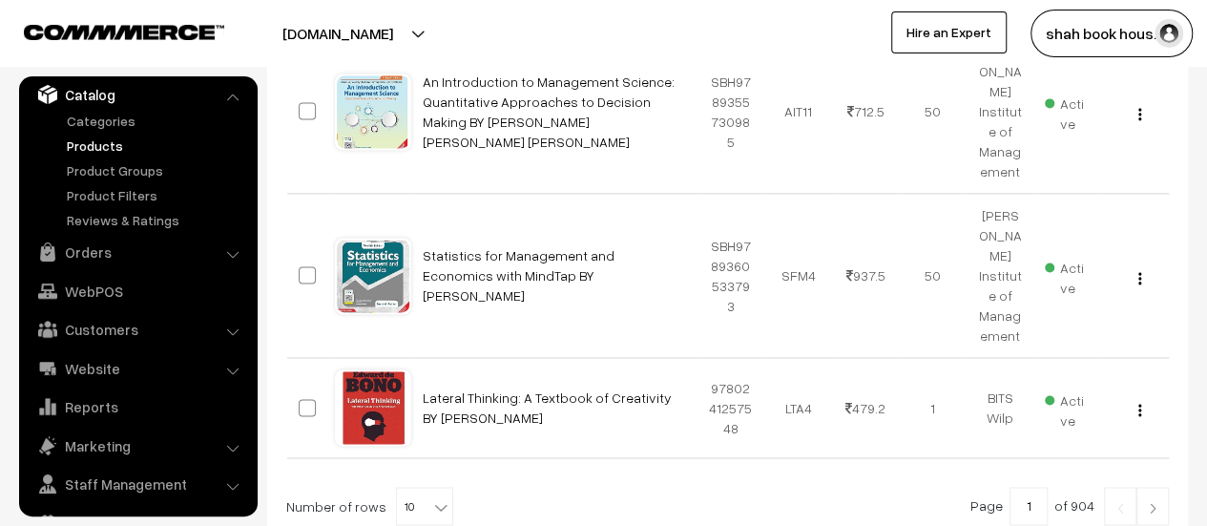
scroll to position [1355, 0]
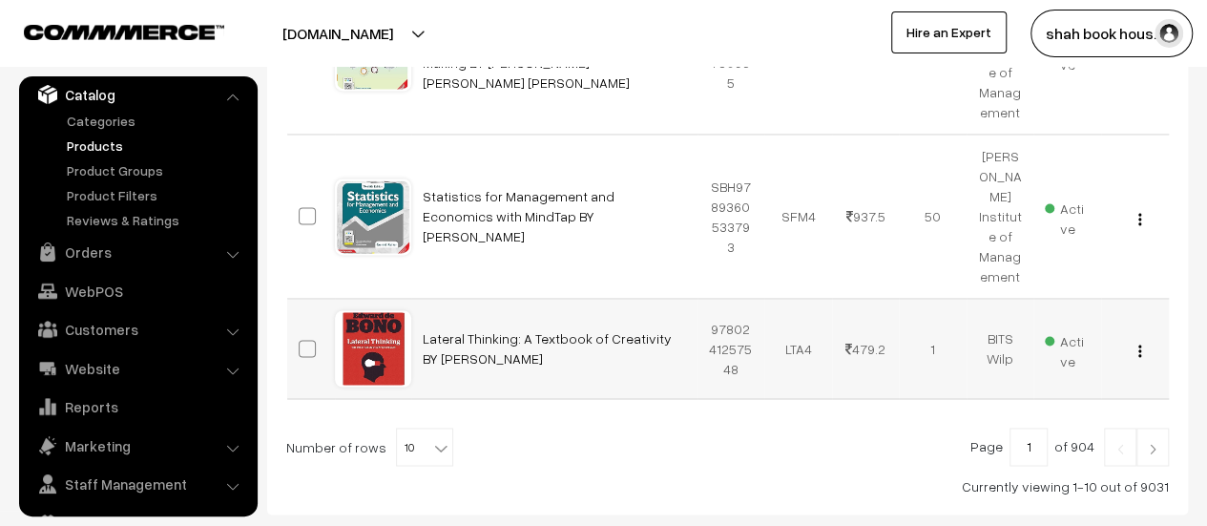
click at [1134, 340] on div "View Edit Delete" at bounding box center [1135, 349] width 45 height 20
click at [1139, 345] on img "button" at bounding box center [1140, 351] width 3 height 12
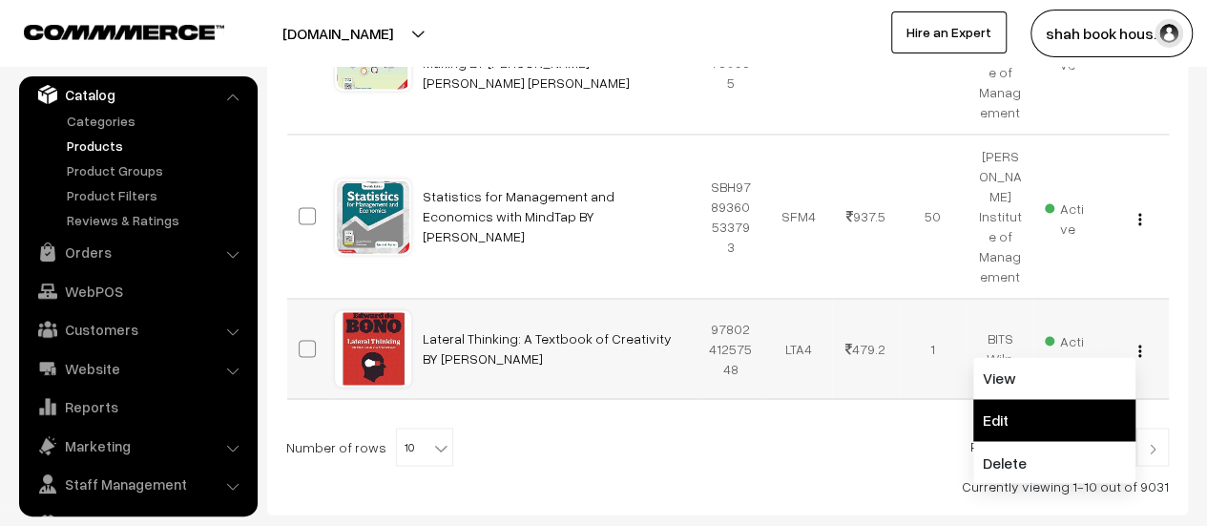
click at [1089, 406] on link "Edit" at bounding box center [1055, 420] width 162 height 42
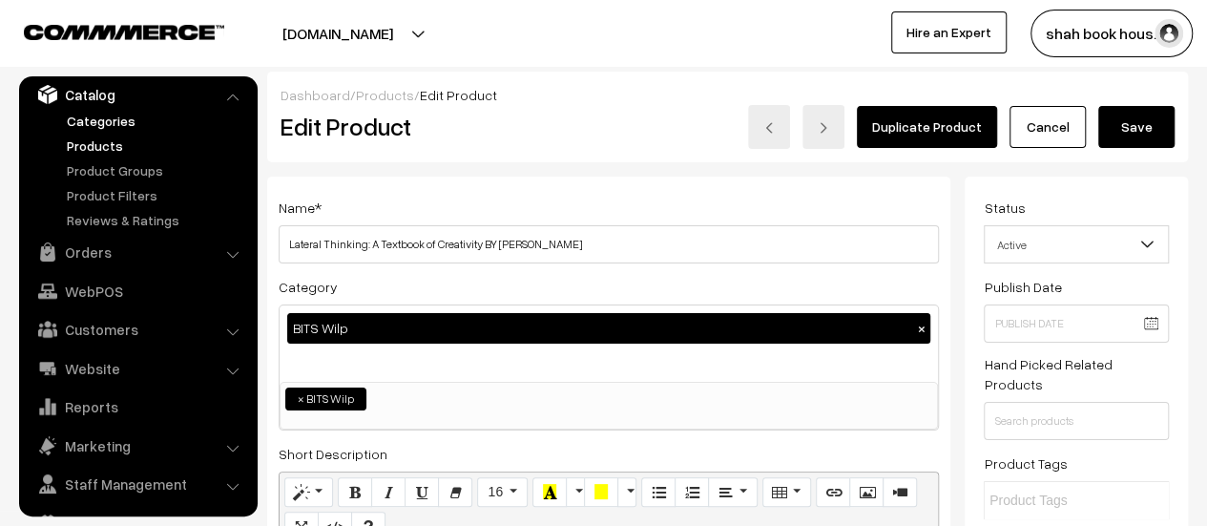
click at [103, 123] on link "Categories" at bounding box center [156, 121] width 189 height 20
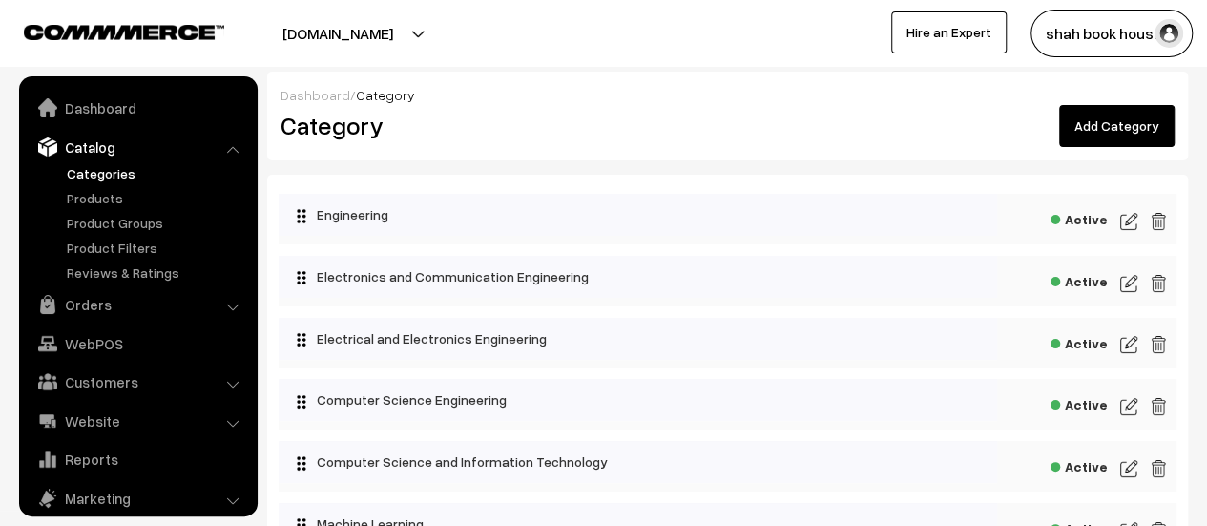
scroll to position [52, 0]
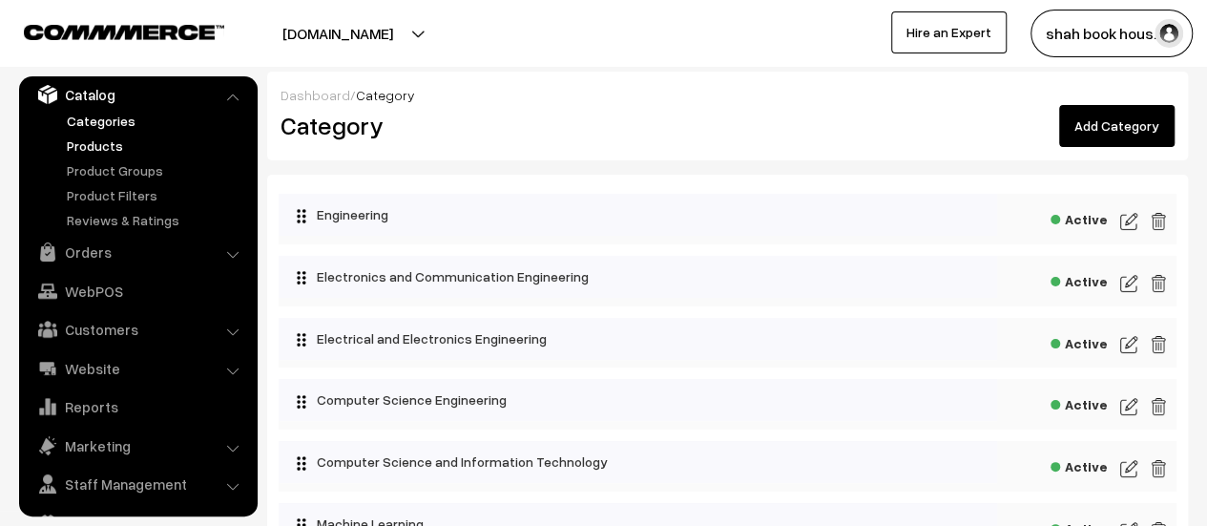
click at [107, 150] on link "Products" at bounding box center [156, 146] width 189 height 20
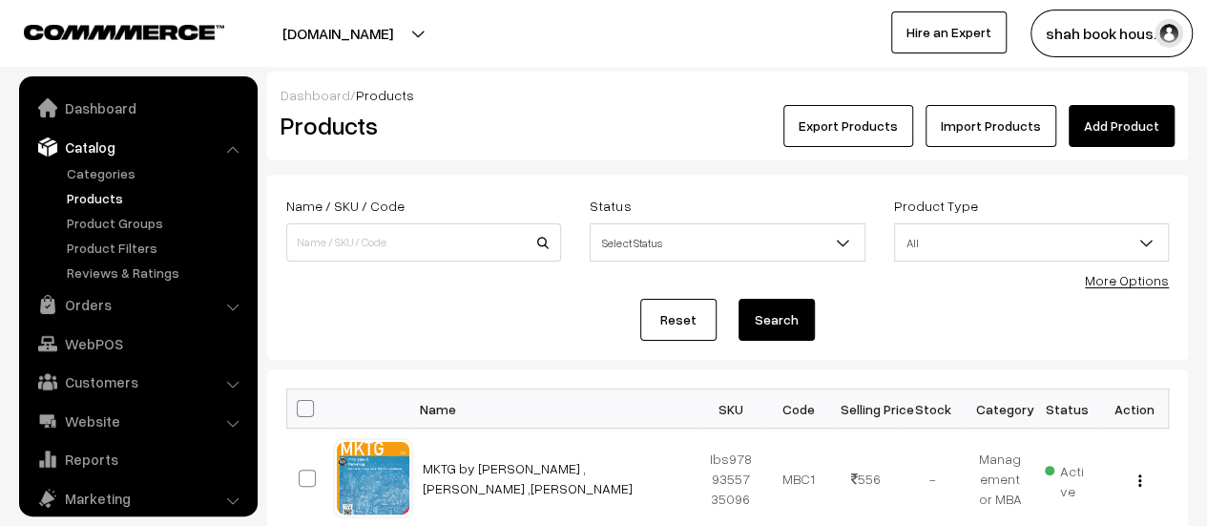
scroll to position [52, 0]
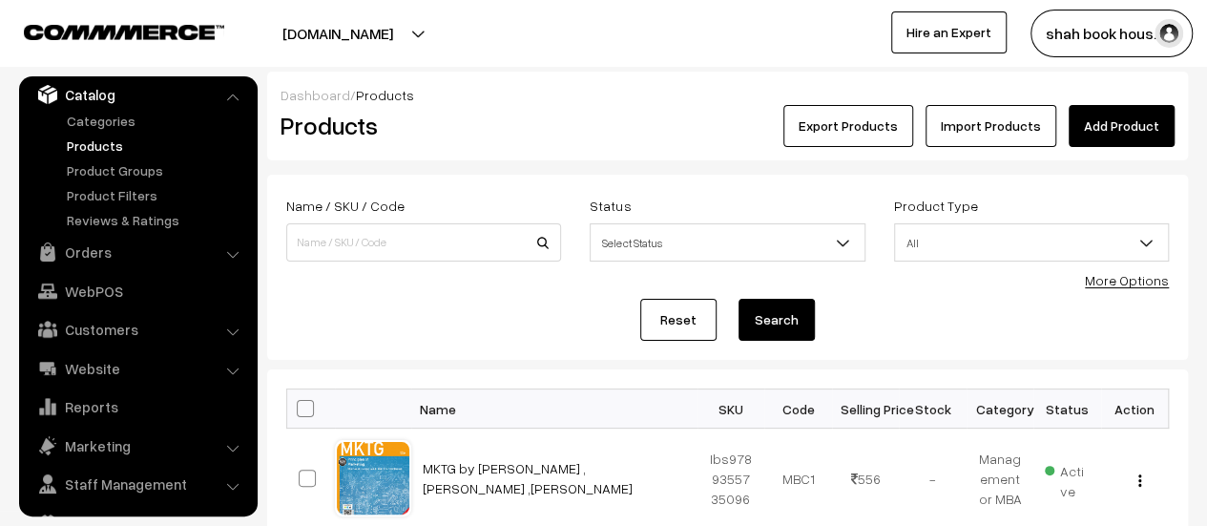
click at [523, 283] on form "Name / SKU / Code Status Select Status Active Inactive Select Status Product Ty…" at bounding box center [727, 267] width 921 height 185
click at [228, 92] on li "Catalog Categories" at bounding box center [138, 154] width 229 height 154
click at [422, 24] on button "[DOMAIN_NAME]" at bounding box center [338, 34] width 244 height 48
click at [419, 26] on button "[DOMAIN_NAME]" at bounding box center [338, 34] width 244 height 48
click at [1149, 31] on button "shah book hous…" at bounding box center [1112, 34] width 162 height 48
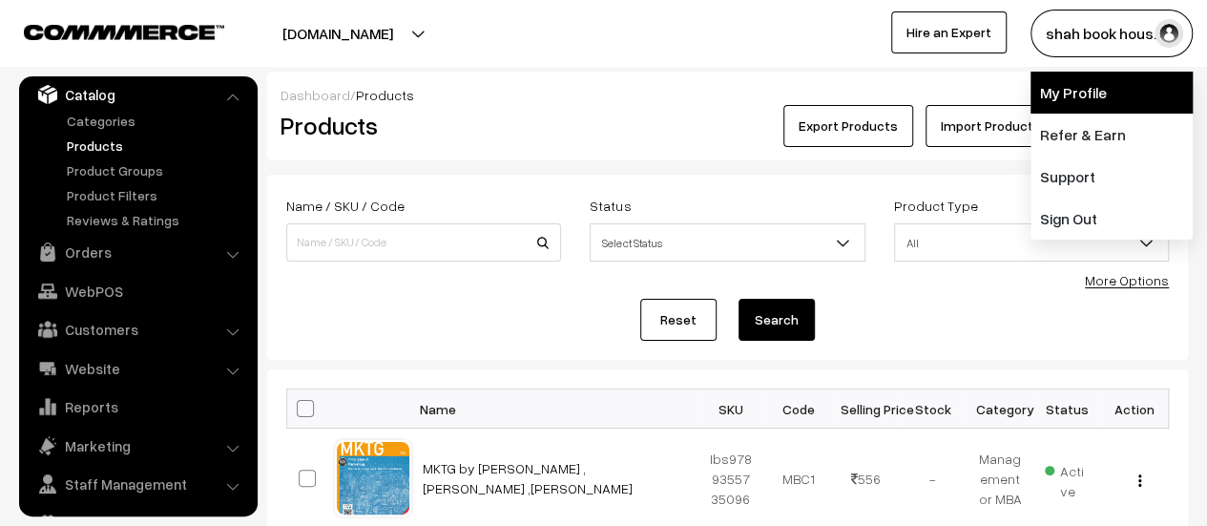
click at [1132, 93] on link "My Profile" at bounding box center [1112, 93] width 162 height 42
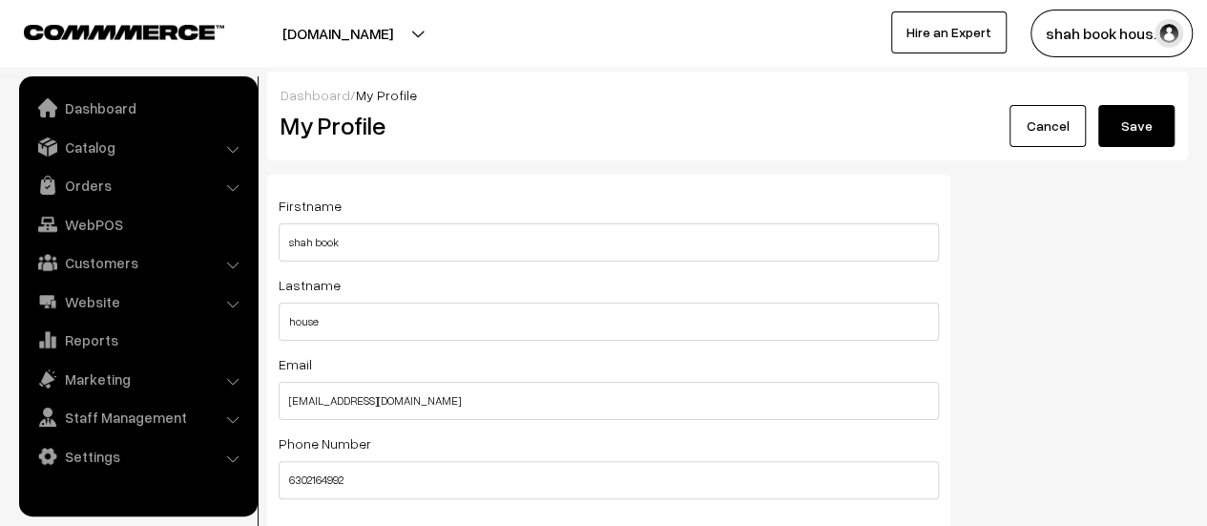
click at [158, 31] on img at bounding box center [124, 32] width 200 height 14
